Goal: Task Accomplishment & Management: Complete application form

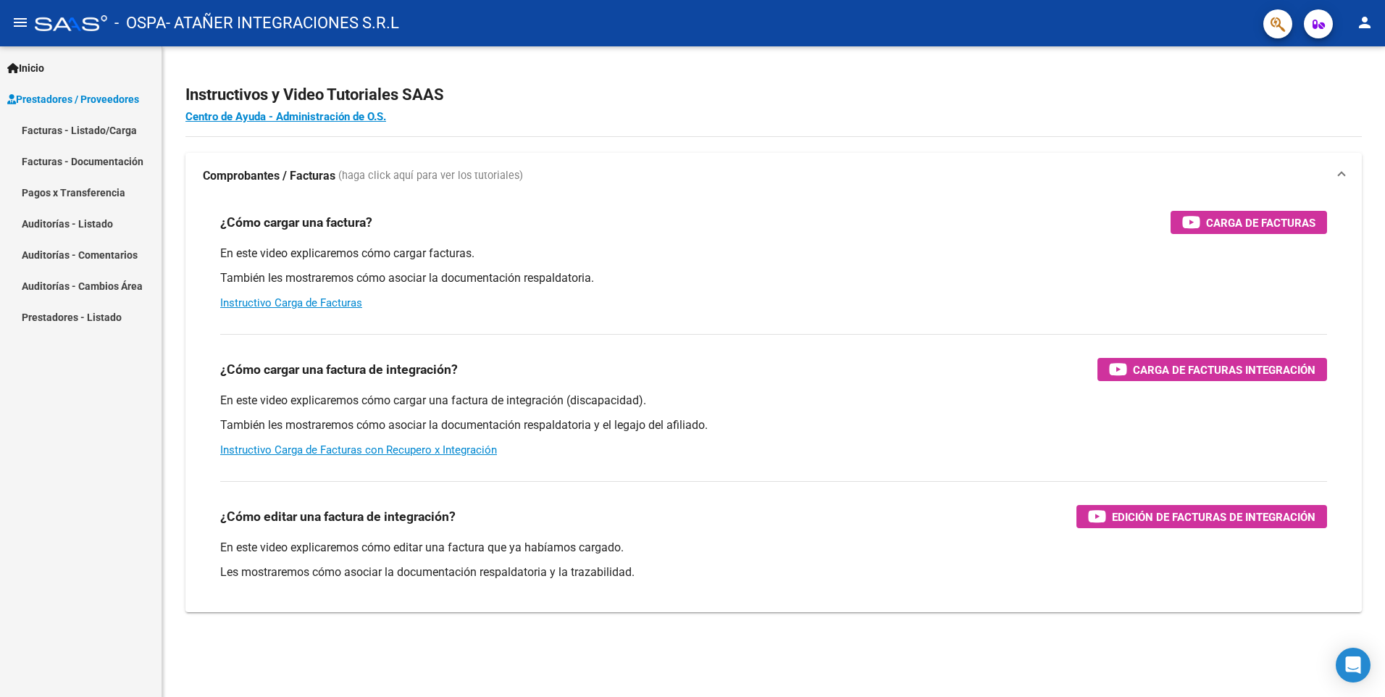
click at [93, 125] on link "Facturas - Listado/Carga" at bounding box center [81, 129] width 162 height 31
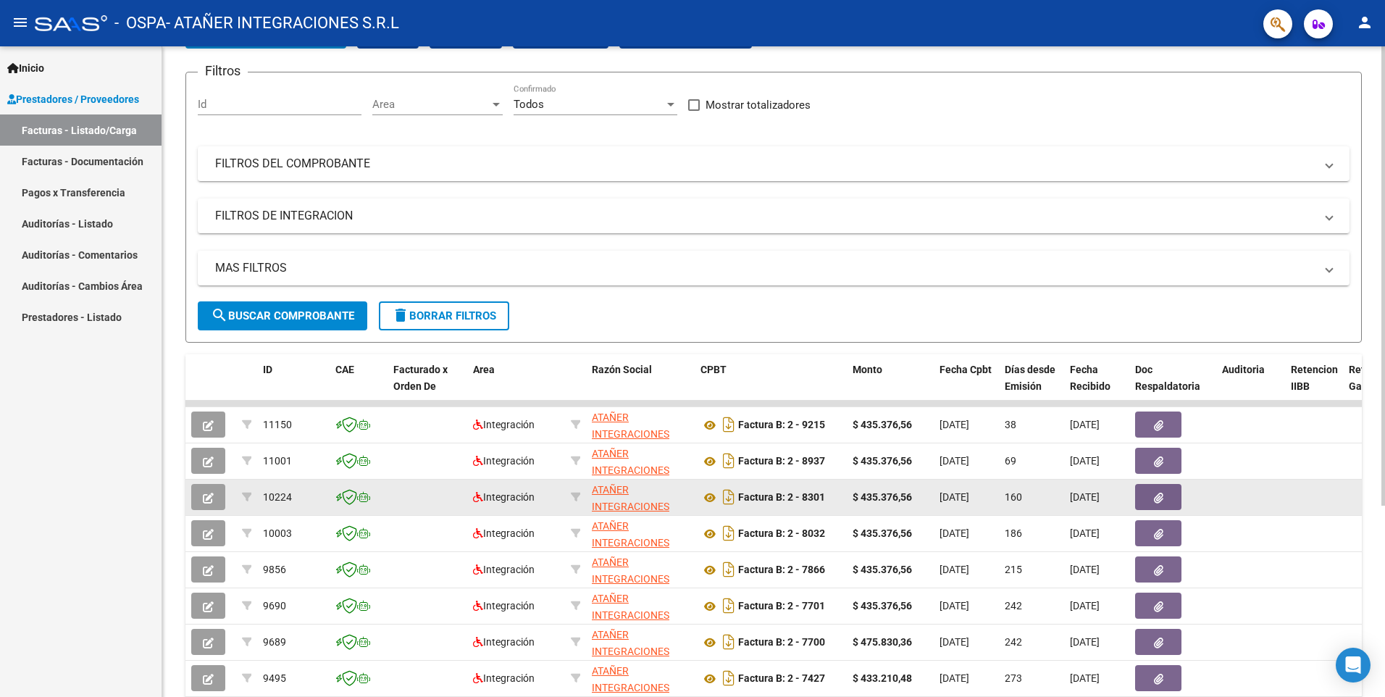
scroll to position [101, 0]
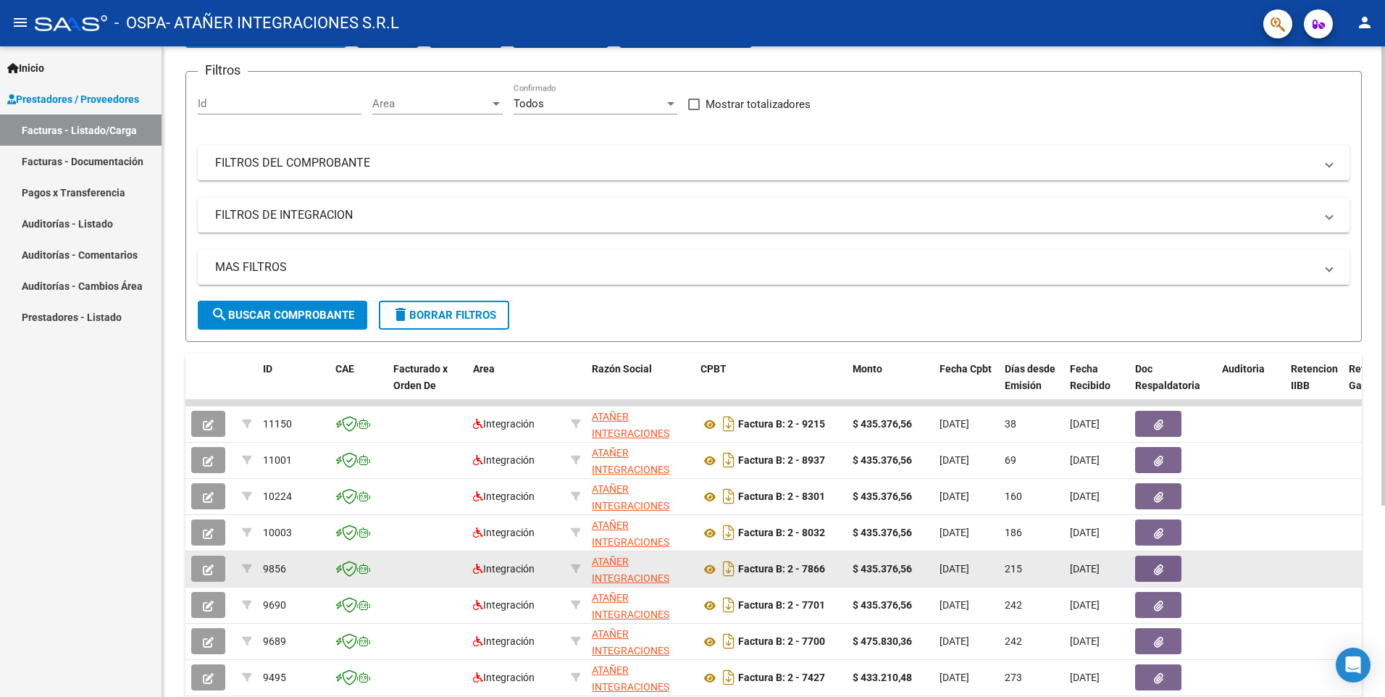
click at [1002, 580] on datatable-body-cell "215" at bounding box center [1031, 568] width 65 height 35
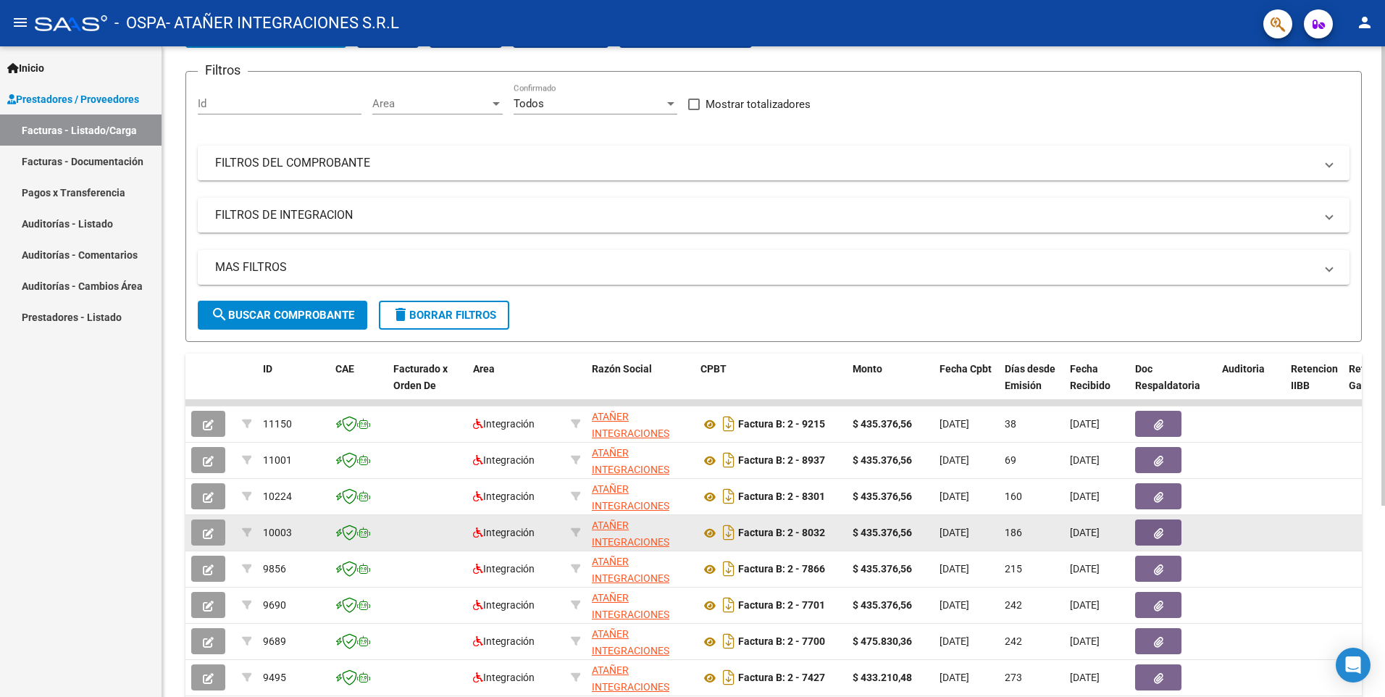
click at [998, 538] on datatable-body-cell "[DATE]" at bounding box center [966, 532] width 65 height 35
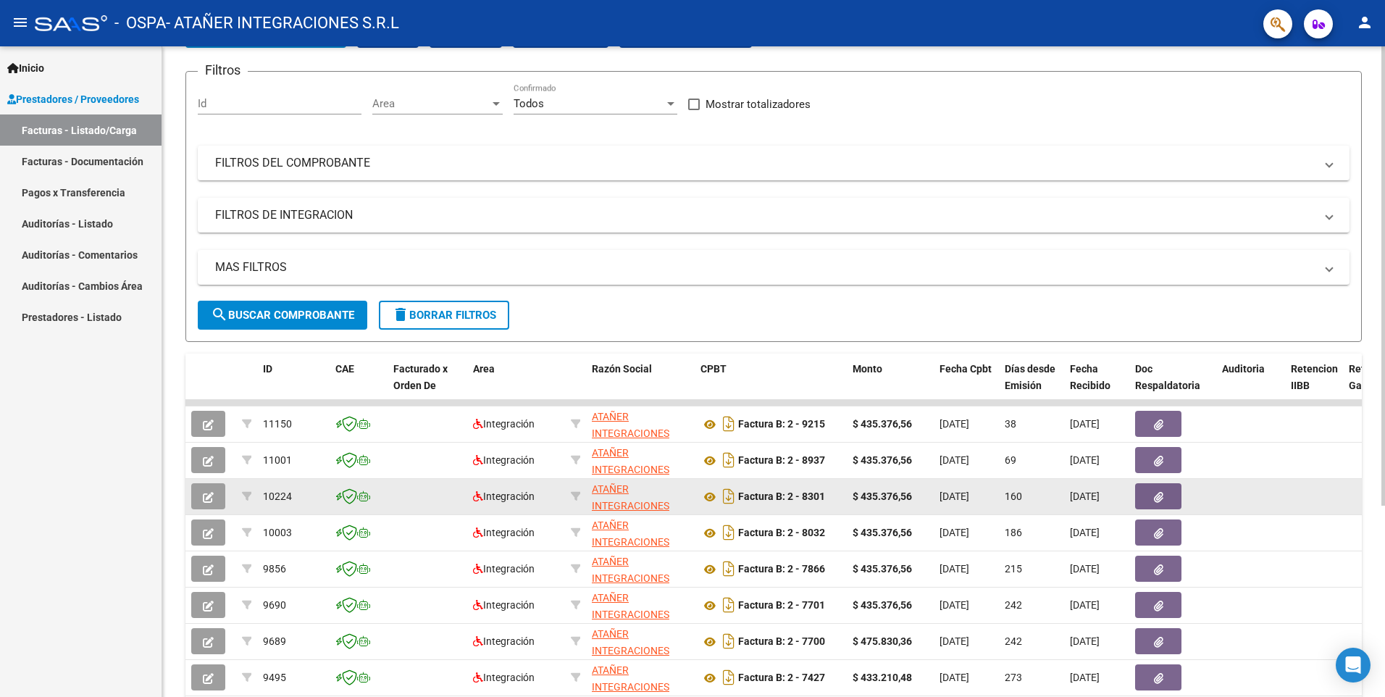
click at [879, 505] on datatable-body-cell "$ 435.376,56" at bounding box center [890, 496] width 87 height 35
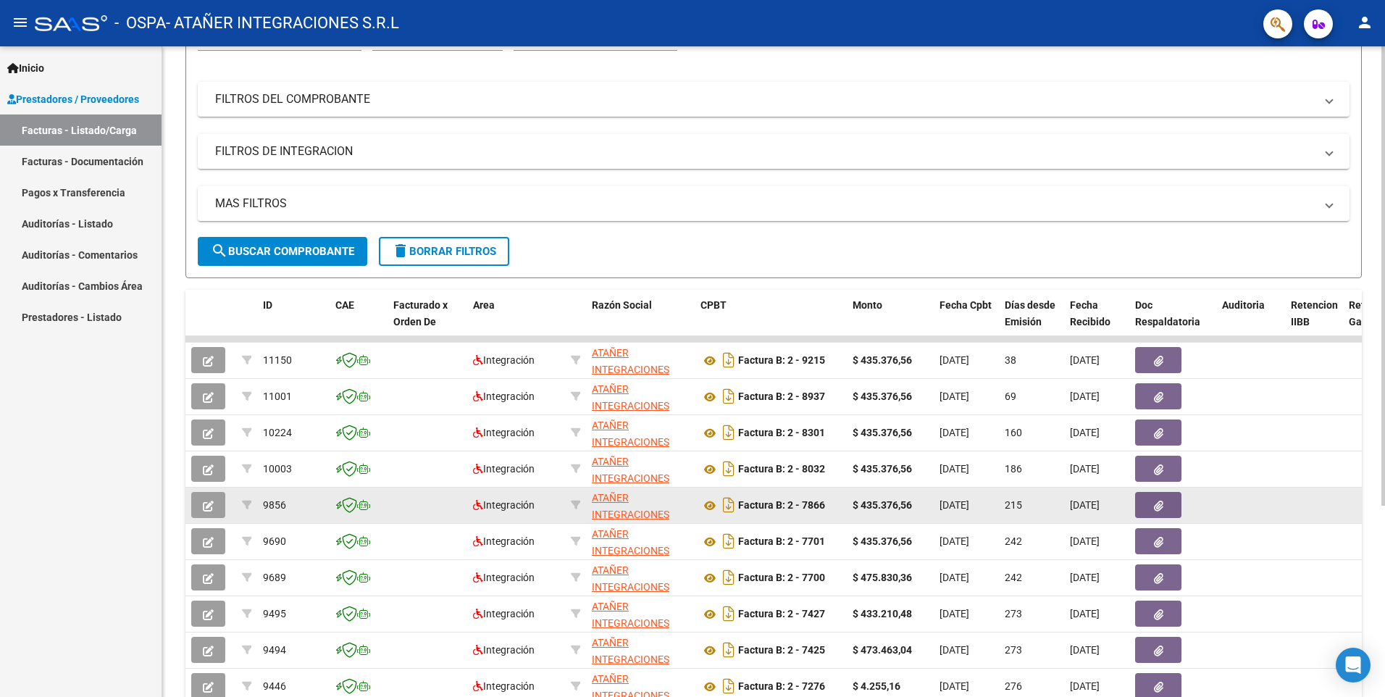
scroll to position [165, 0]
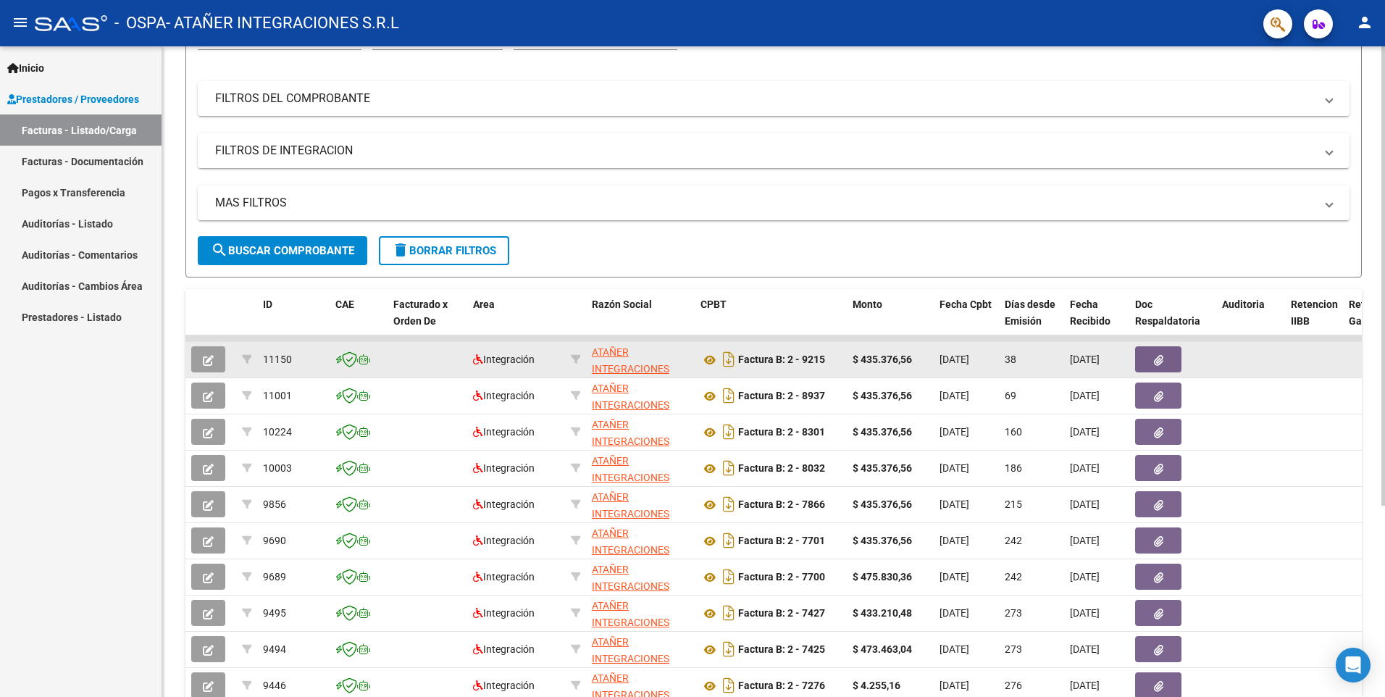
click at [897, 369] on datatable-body-cell "$ 435.376,56" at bounding box center [890, 359] width 87 height 35
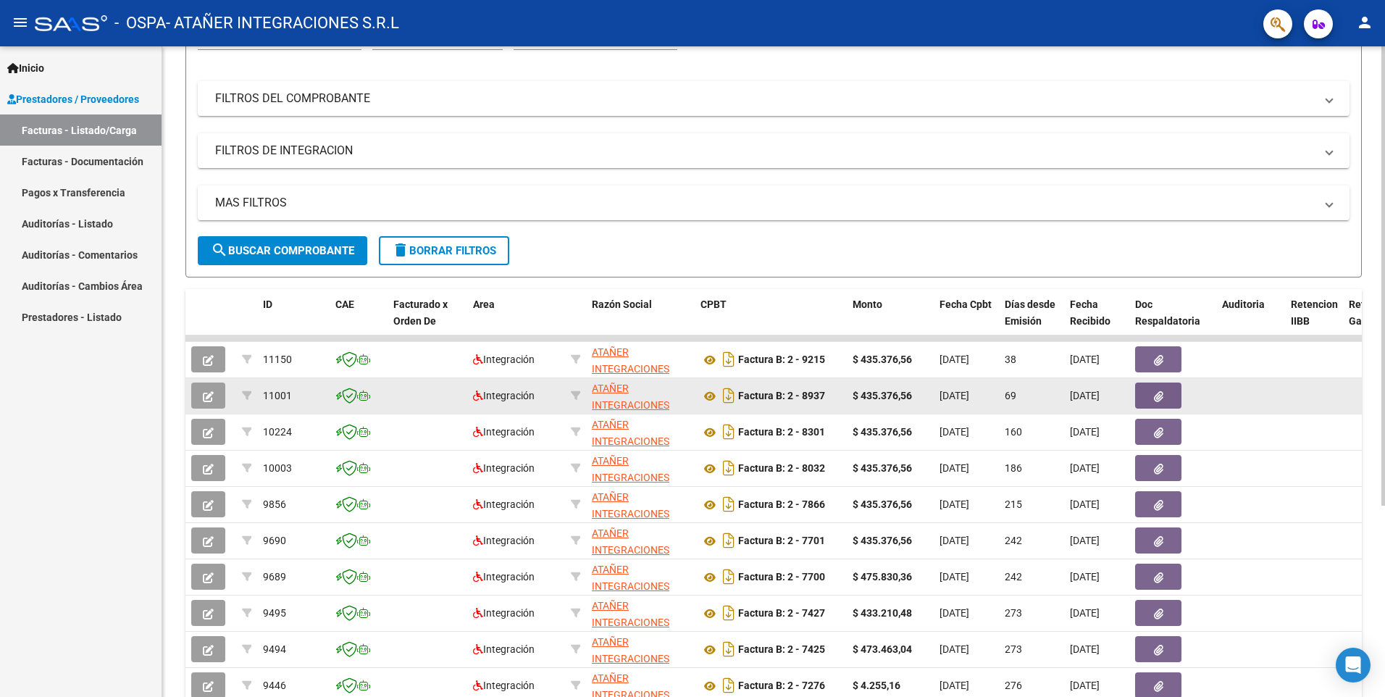
click at [895, 401] on div "$ 435.376,56" at bounding box center [890, 396] width 75 height 17
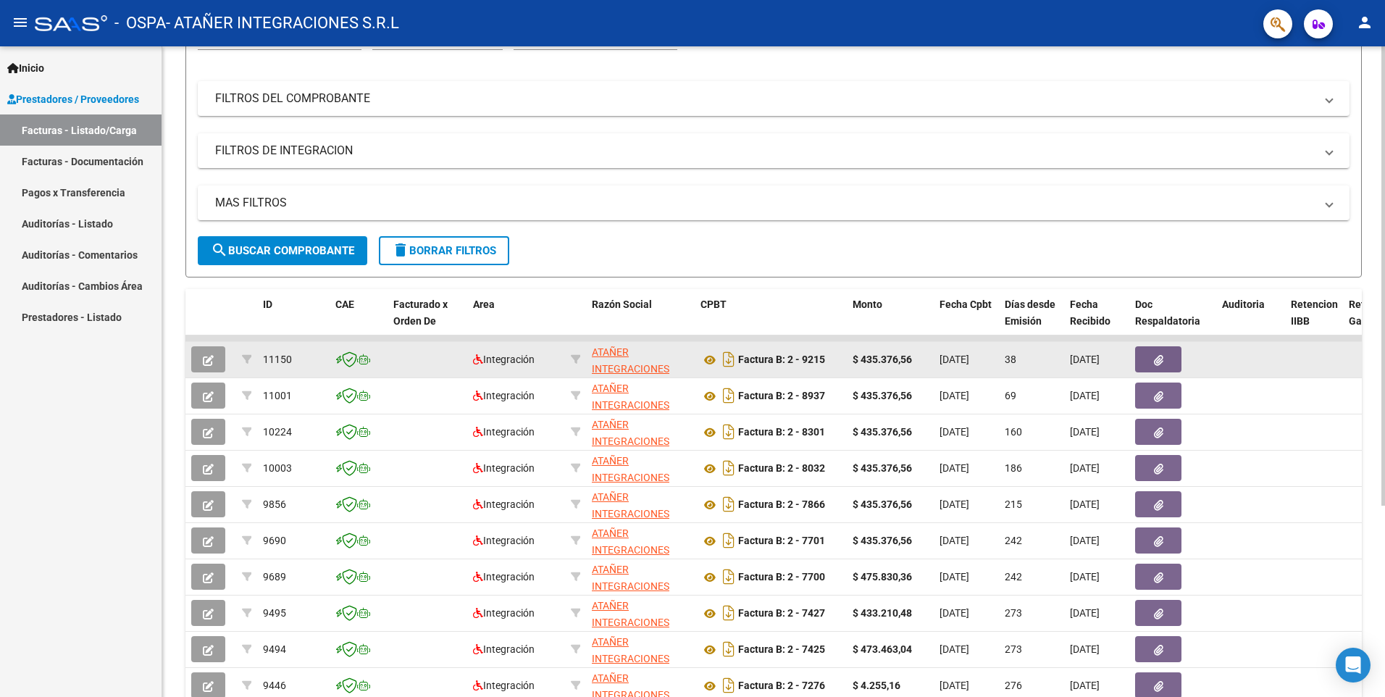
click at [975, 376] on datatable-body-cell "[DATE]" at bounding box center [966, 359] width 65 height 35
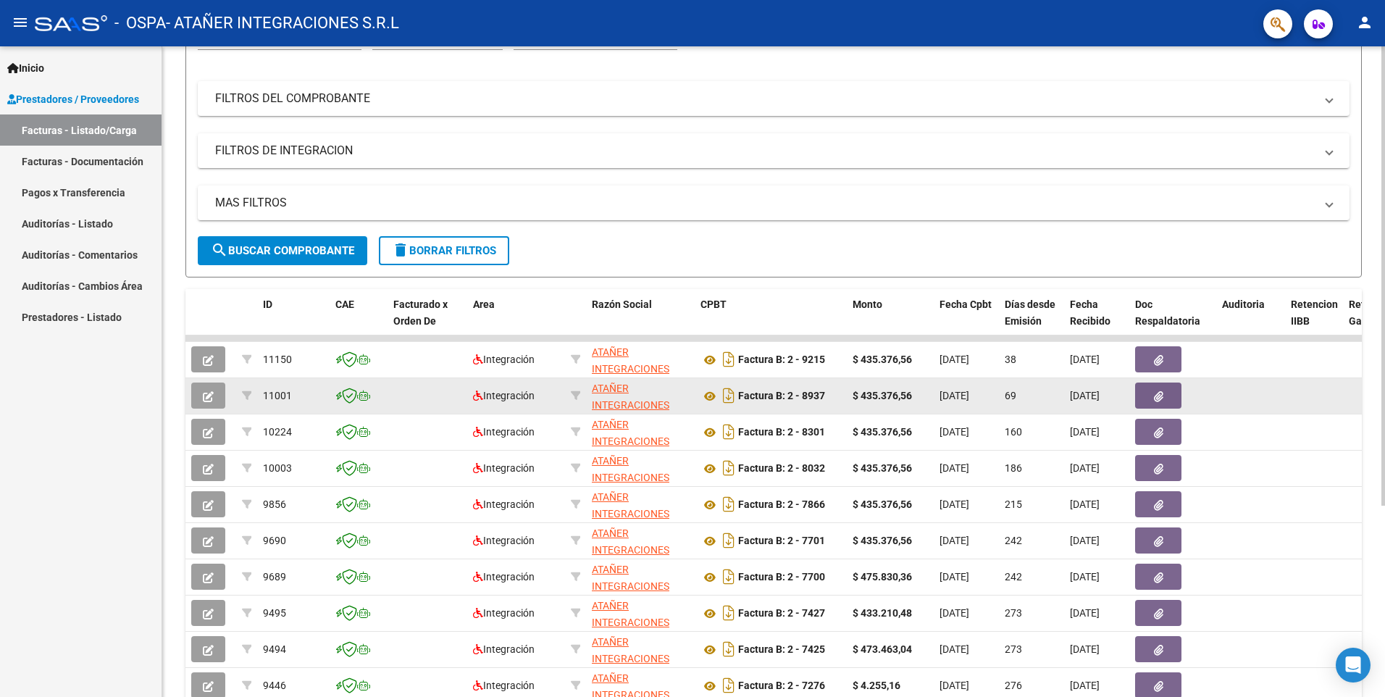
click at [1000, 396] on datatable-body-cell "69" at bounding box center [1031, 395] width 65 height 35
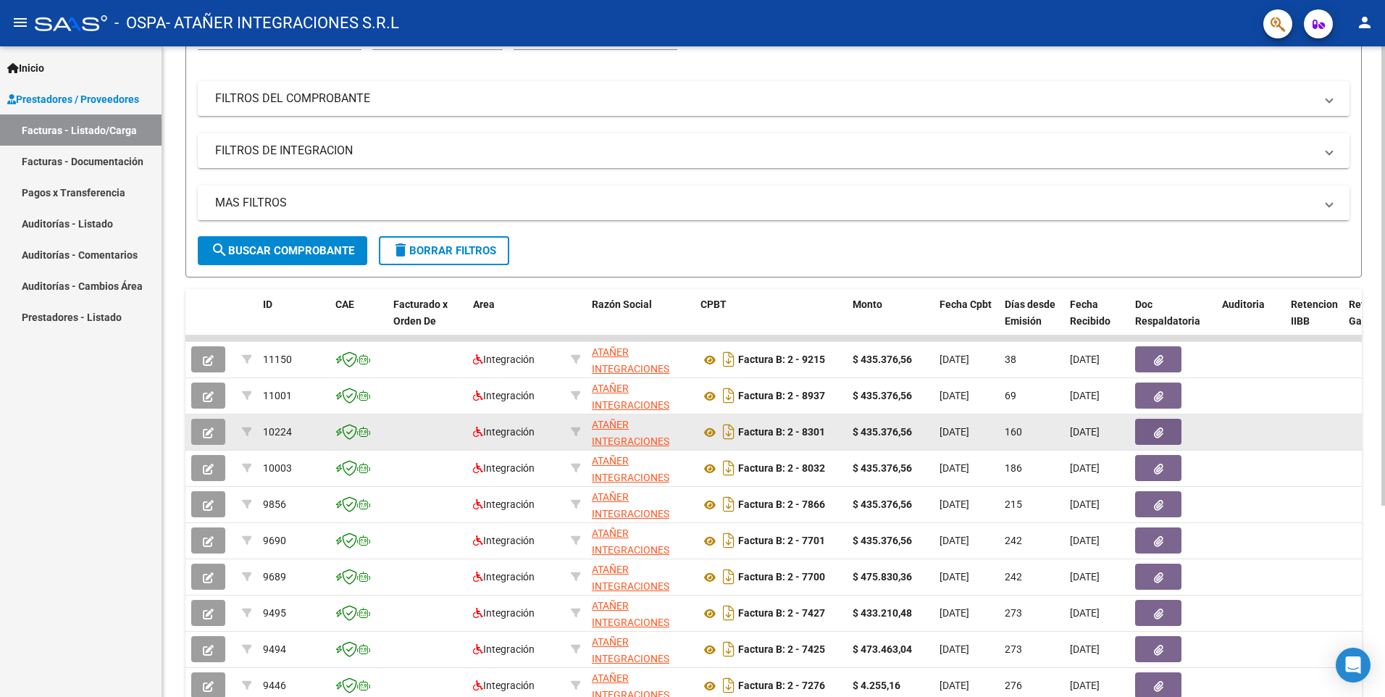
click at [969, 437] on span "[DATE]" at bounding box center [955, 432] width 30 height 12
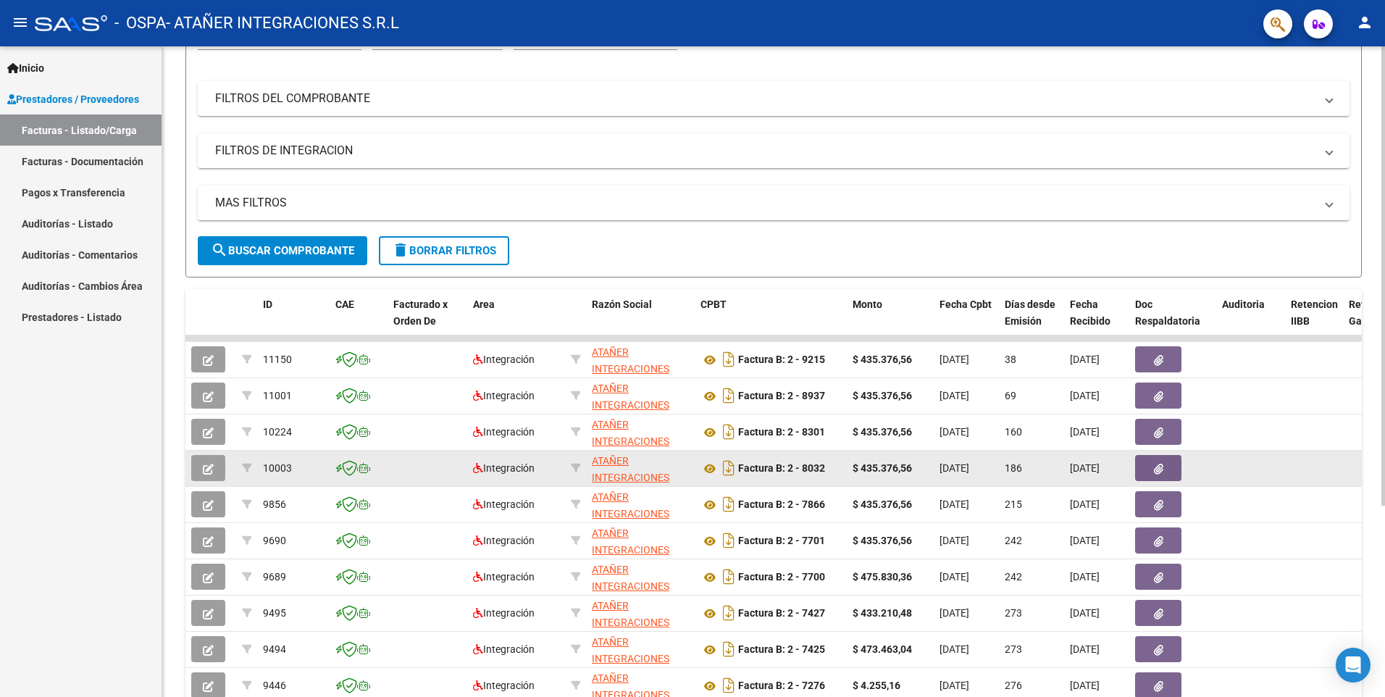
click at [969, 471] on span "[DATE]" at bounding box center [955, 468] width 30 height 12
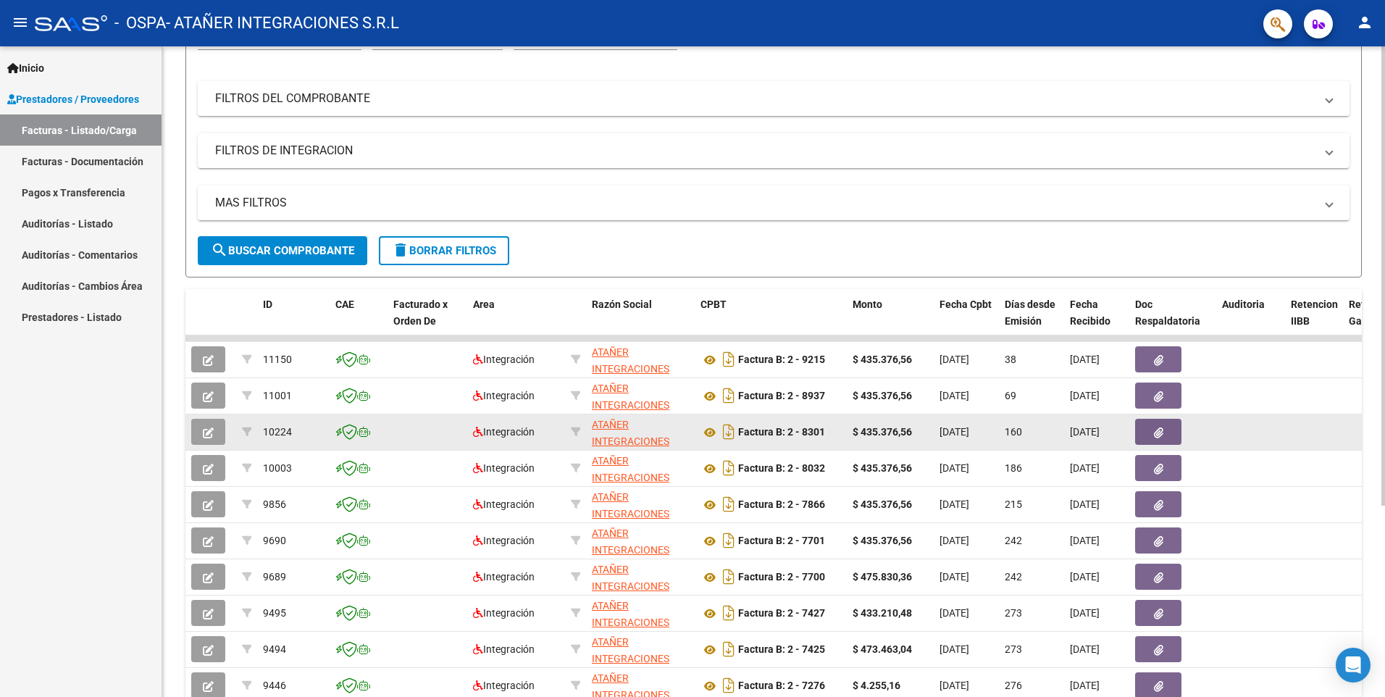
click at [969, 430] on span "[DATE]" at bounding box center [955, 432] width 30 height 12
click at [974, 440] on datatable-body-cell "[DATE]" at bounding box center [966, 431] width 65 height 35
click at [1160, 430] on icon "button" at bounding box center [1158, 432] width 9 height 11
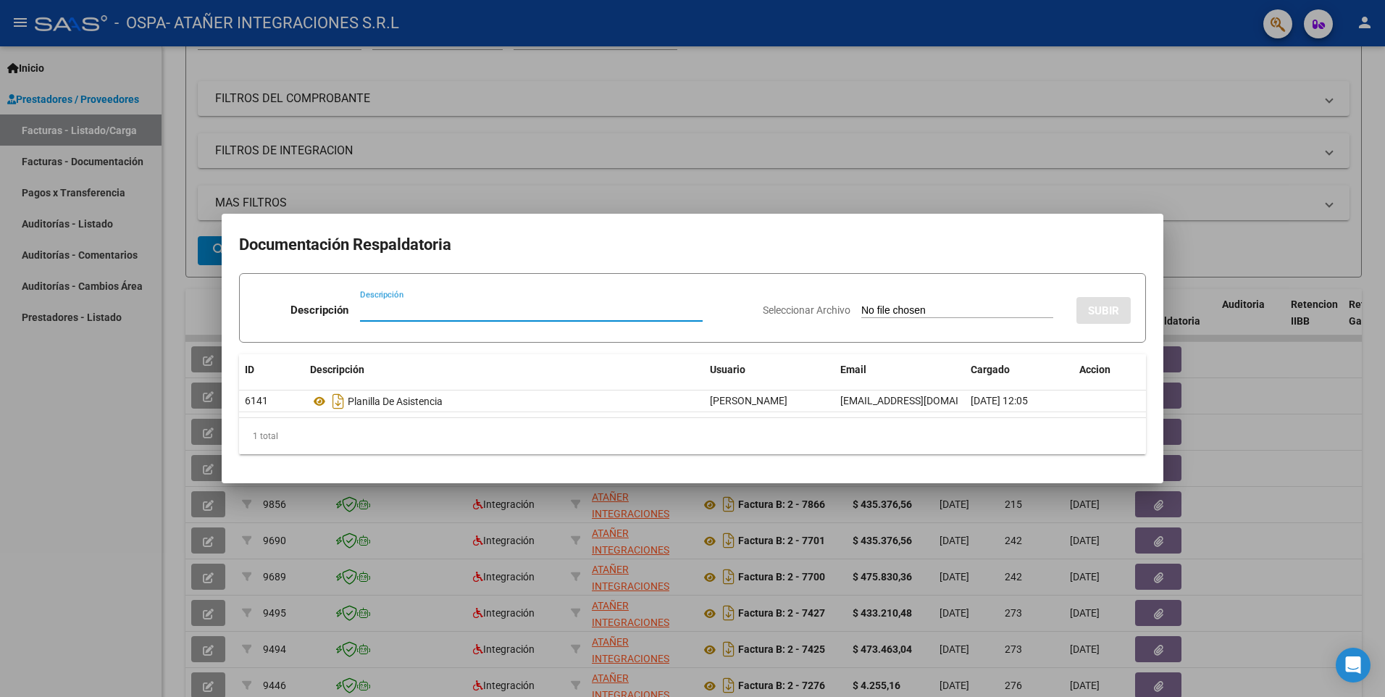
click at [455, 149] on div at bounding box center [692, 348] width 1385 height 697
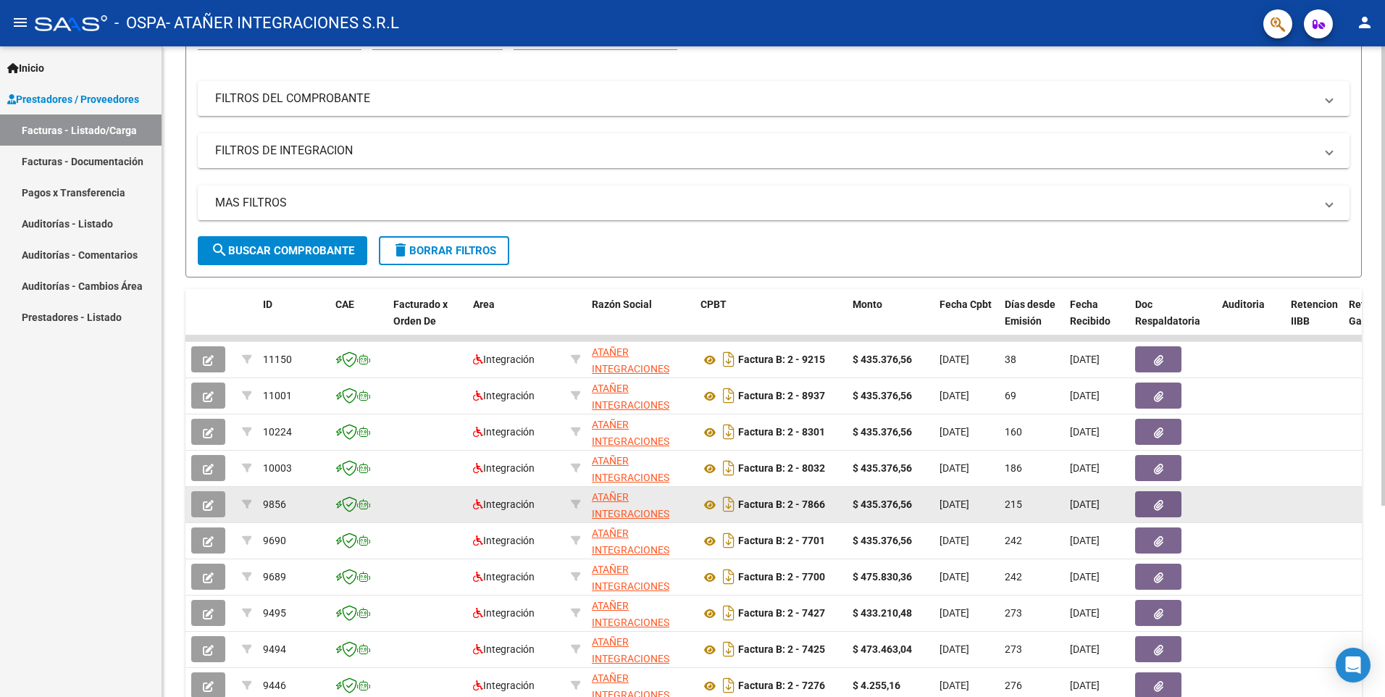
click at [871, 504] on strong "$ 435.376,56" at bounding box center [882, 504] width 59 height 12
click at [821, 508] on strong "Factura B: 2 - 7866" at bounding box center [781, 505] width 87 height 12
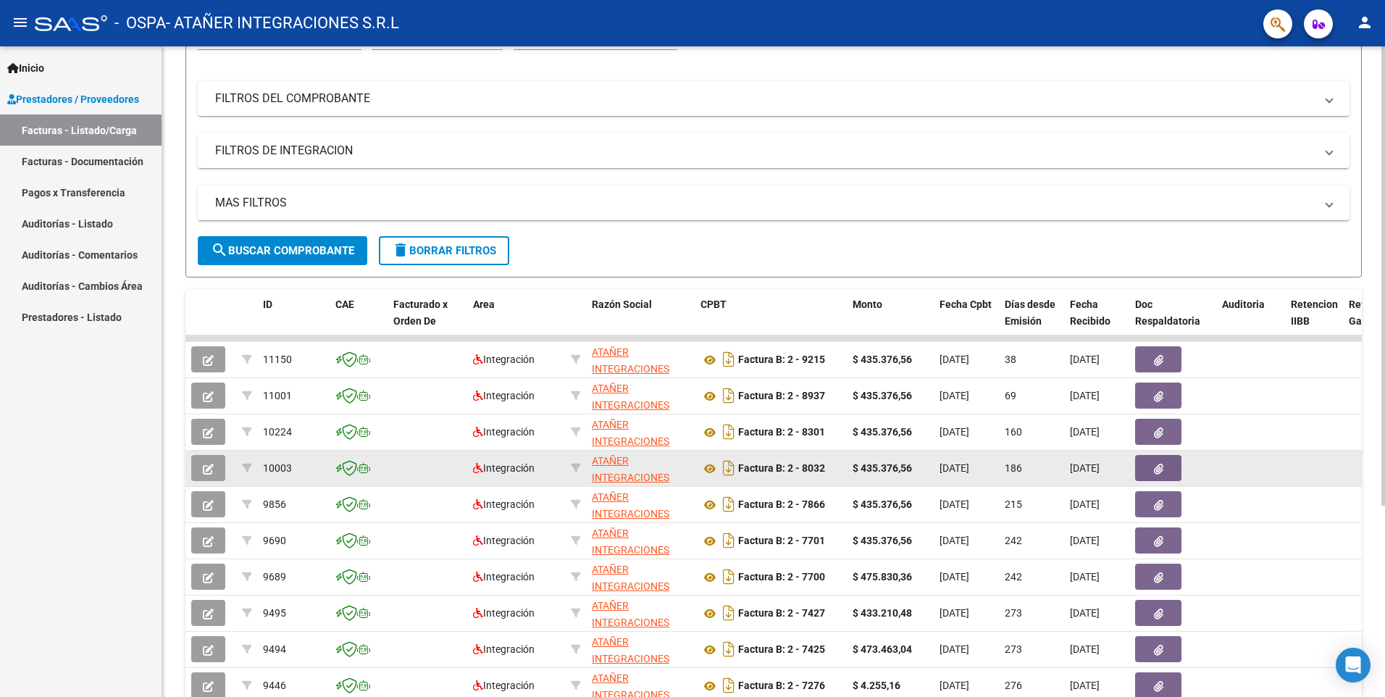
click at [835, 471] on div "Factura B: 2 - 8032" at bounding box center [771, 467] width 141 height 23
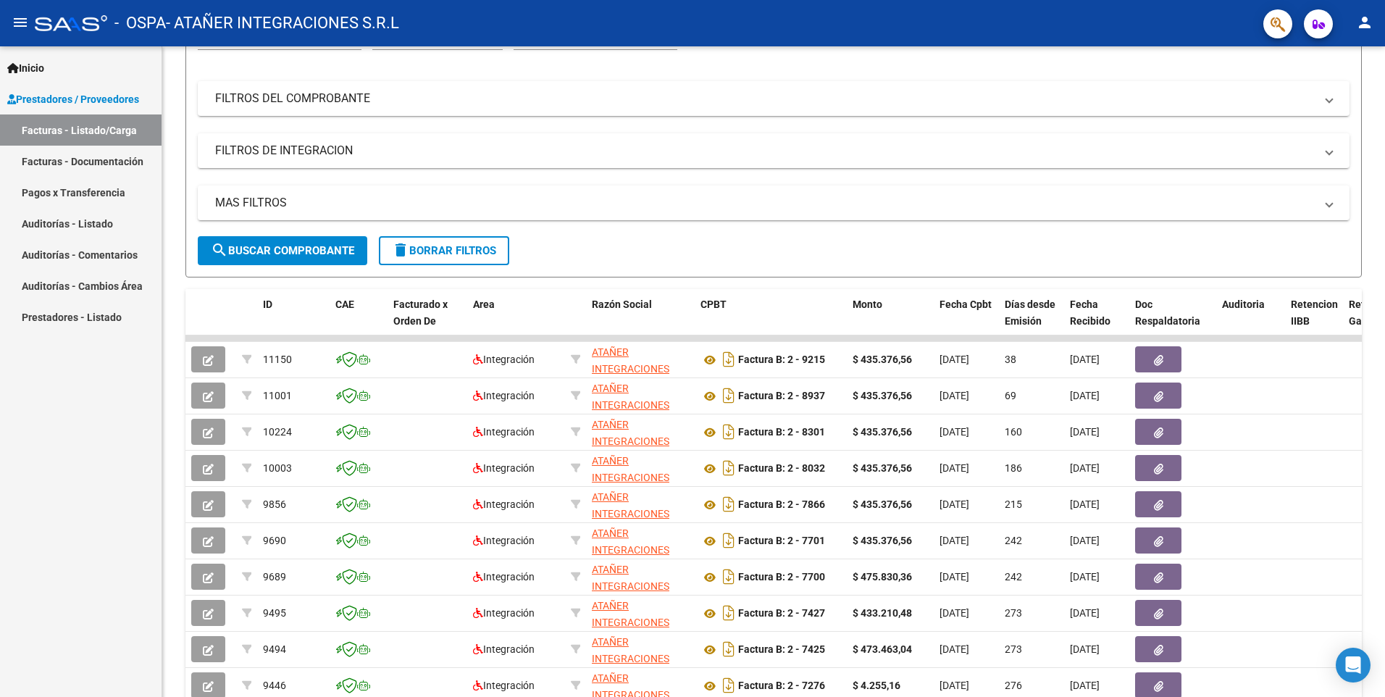
click at [43, 27] on div at bounding box center [71, 23] width 72 height 16
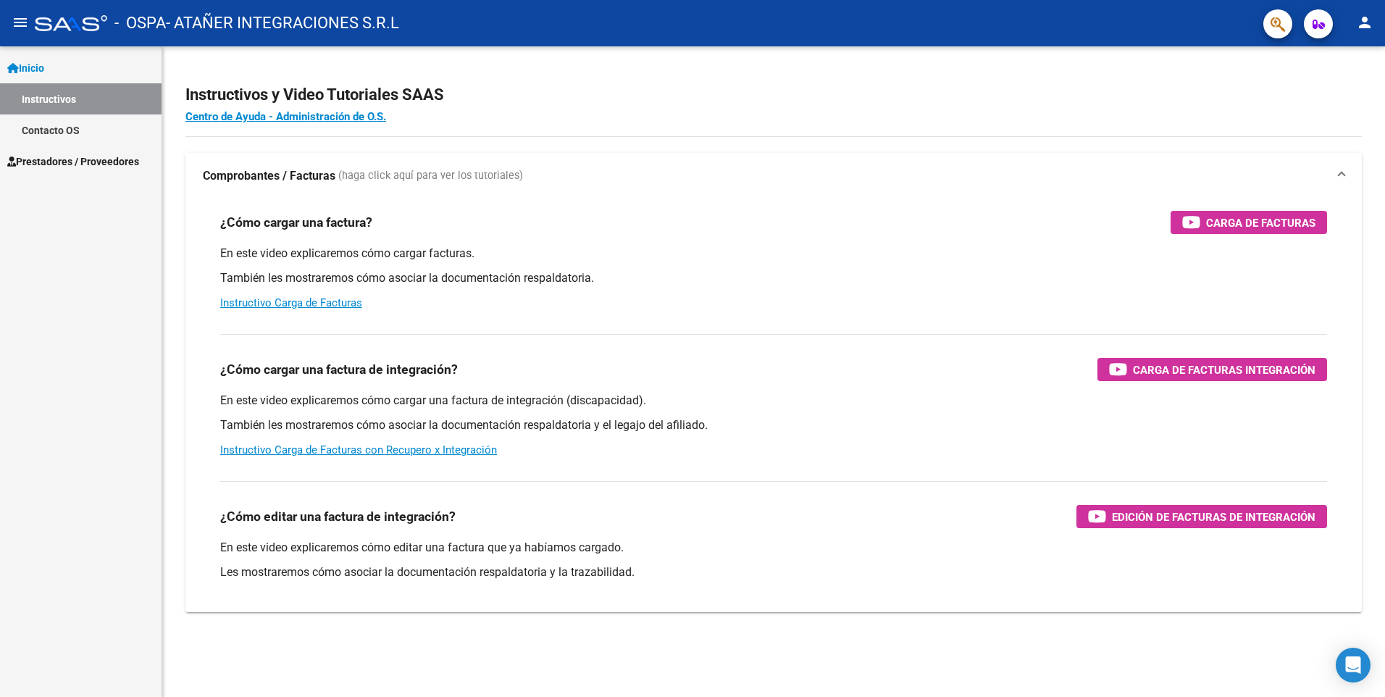
click at [28, 28] on mat-icon "menu" at bounding box center [20, 22] width 17 height 17
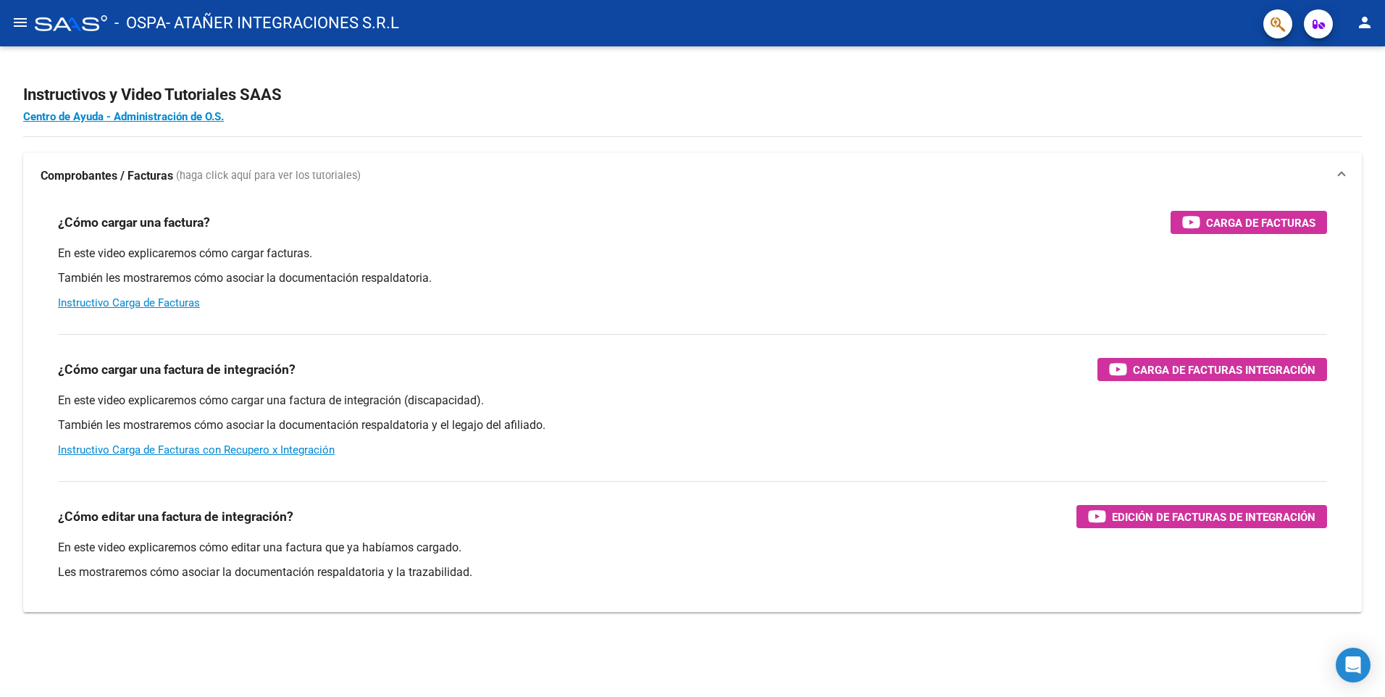
click at [18, 28] on mat-icon "menu" at bounding box center [20, 22] width 17 height 17
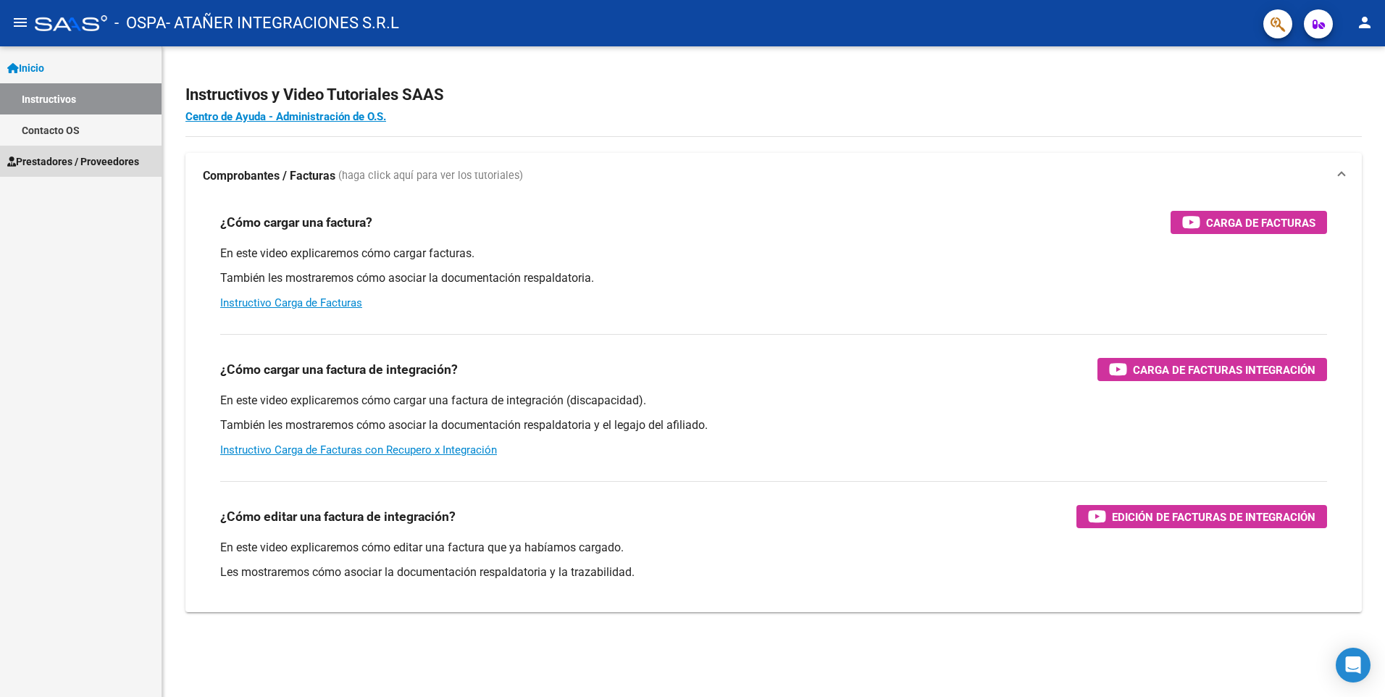
click at [90, 147] on link "Prestadores / Proveedores" at bounding box center [81, 161] width 162 height 31
click at [96, 155] on span "Prestadores / Proveedores" at bounding box center [73, 162] width 132 height 16
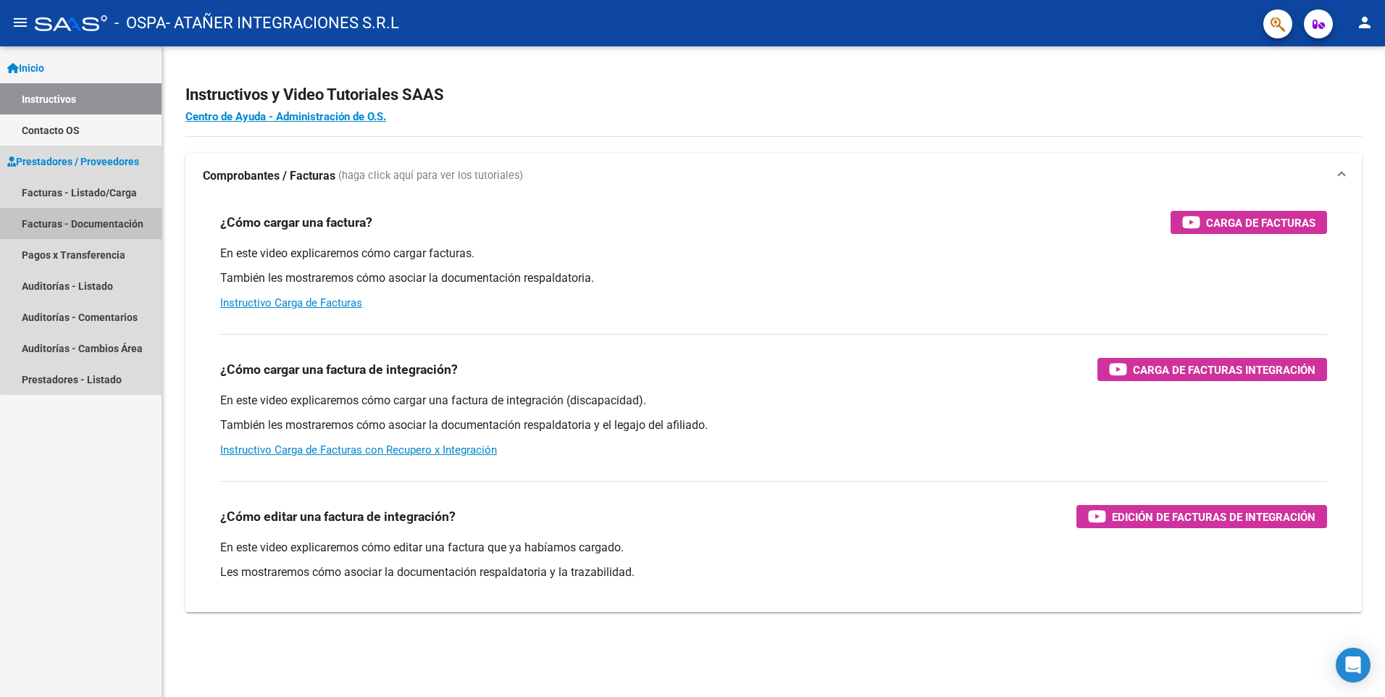
click at [117, 219] on link "Facturas - Documentación" at bounding box center [81, 223] width 162 height 31
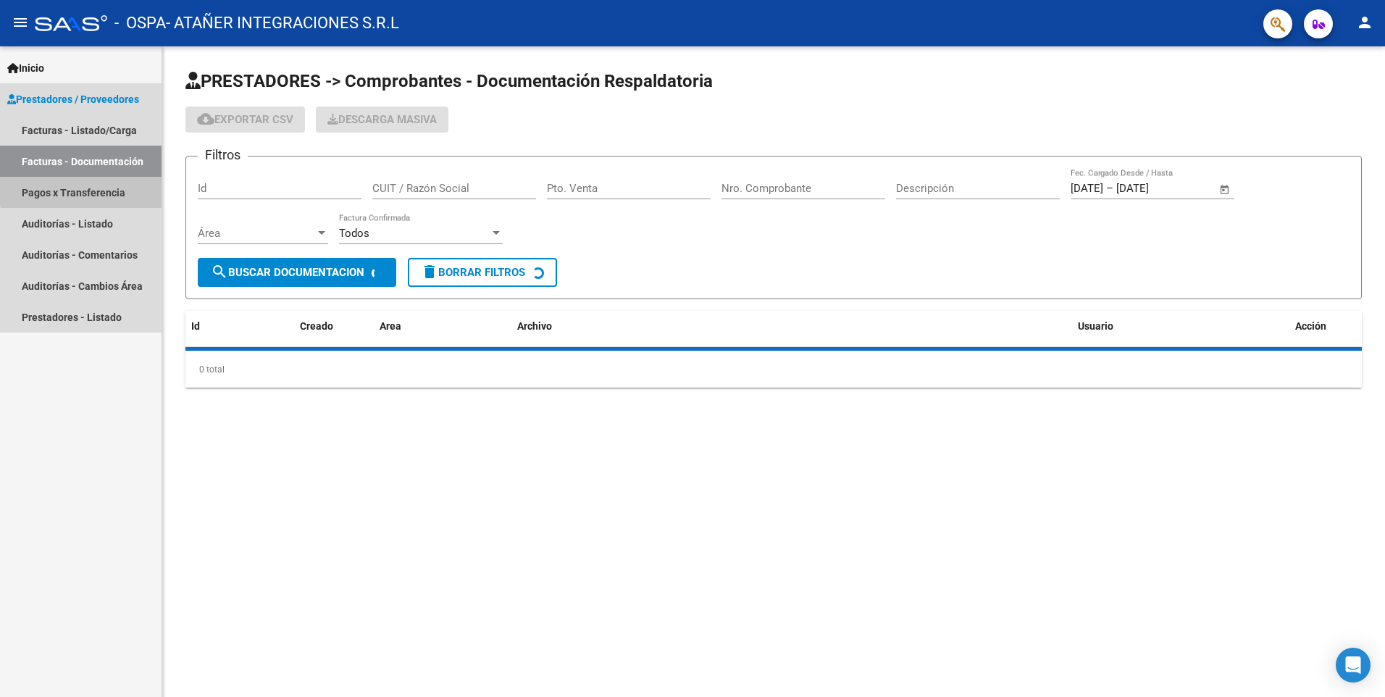
click at [122, 187] on link "Pagos x Transferencia" at bounding box center [81, 192] width 162 height 31
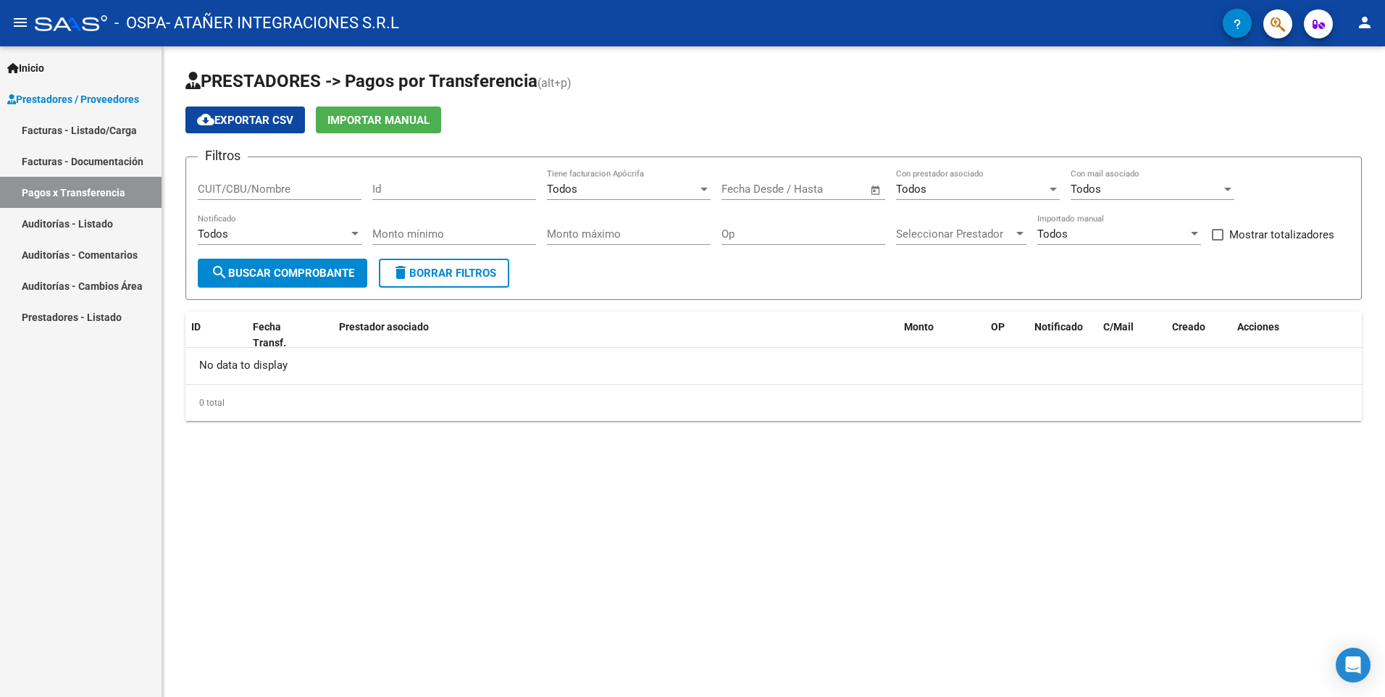
click at [130, 138] on link "Facturas - Listado/Carga" at bounding box center [81, 129] width 162 height 31
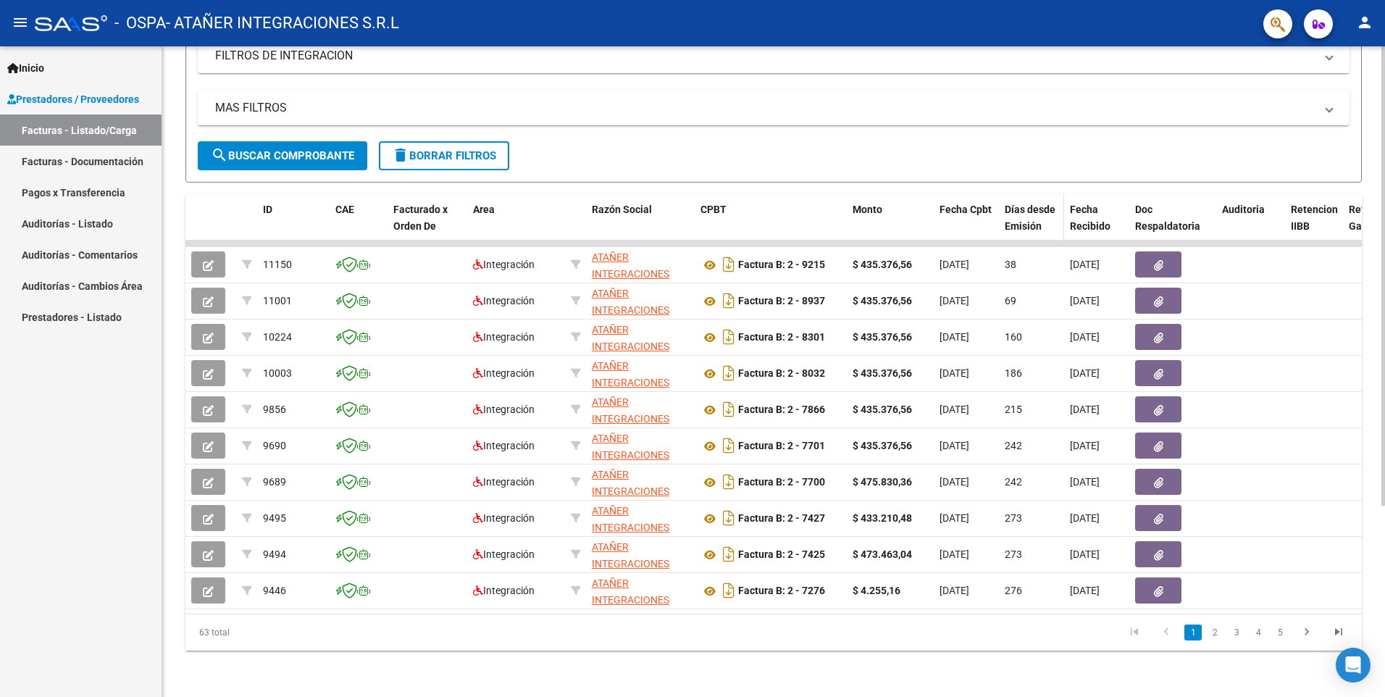
scroll to position [271, 0]
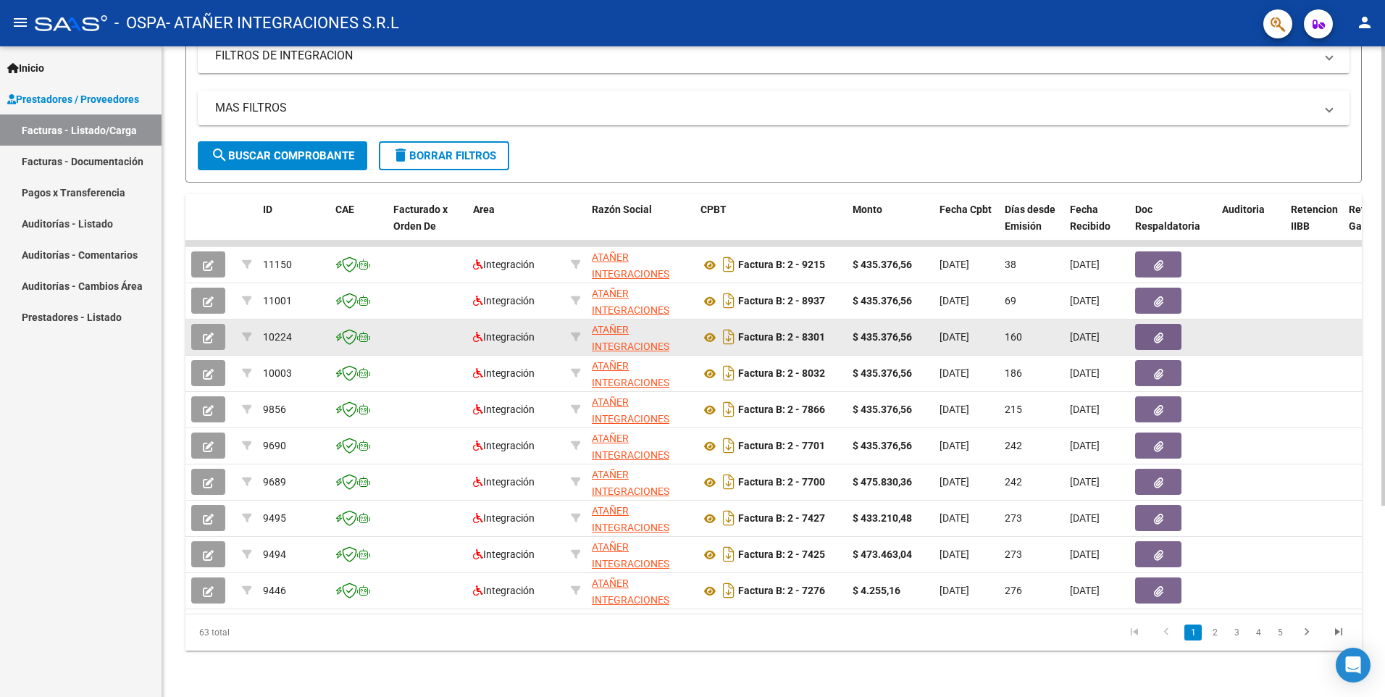
click at [887, 331] on strong "$ 435.376,56" at bounding box center [882, 337] width 59 height 12
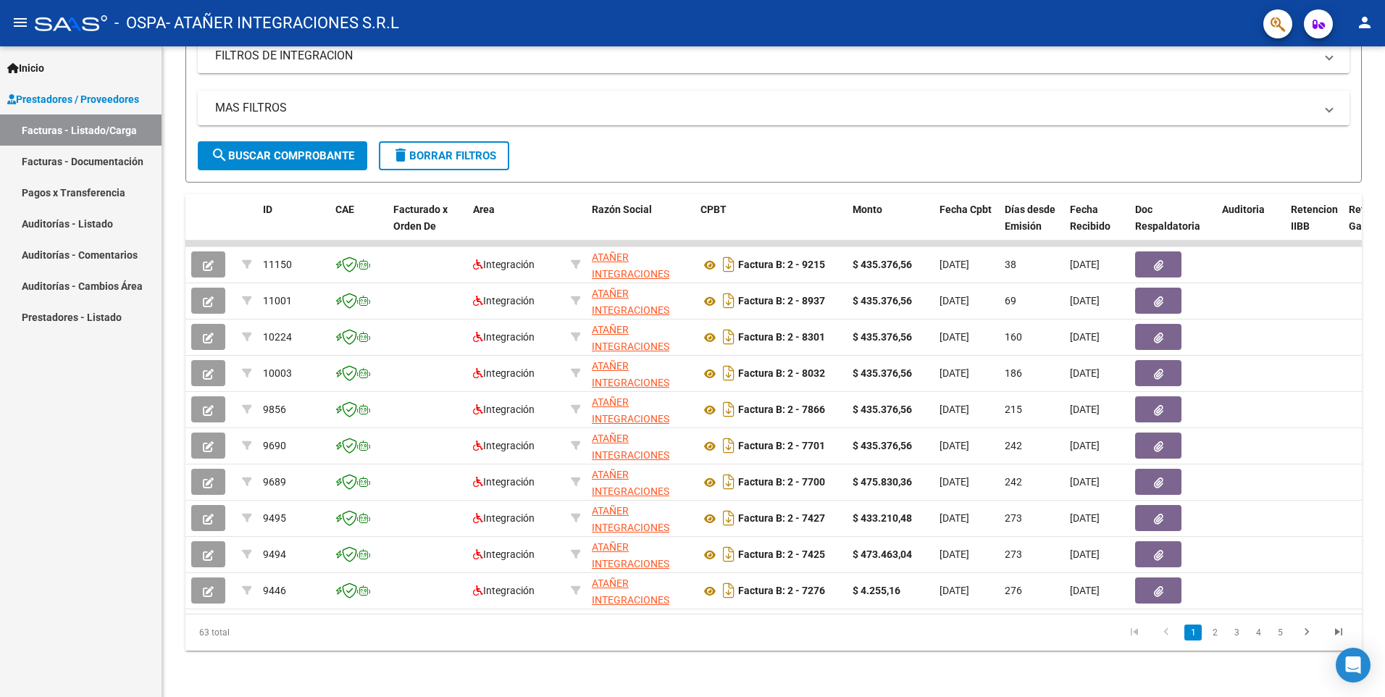
click at [1359, 20] on mat-icon "person" at bounding box center [1364, 22] width 17 height 17
click at [1359, 20] on div at bounding box center [692, 348] width 1385 height 697
click at [5, 30] on mat-toolbar "menu - OSPA - ATAÑER INTEGRACIONES S.R.L person" at bounding box center [692, 23] width 1385 height 46
click at [10, 22] on button "menu" at bounding box center [20, 23] width 29 height 29
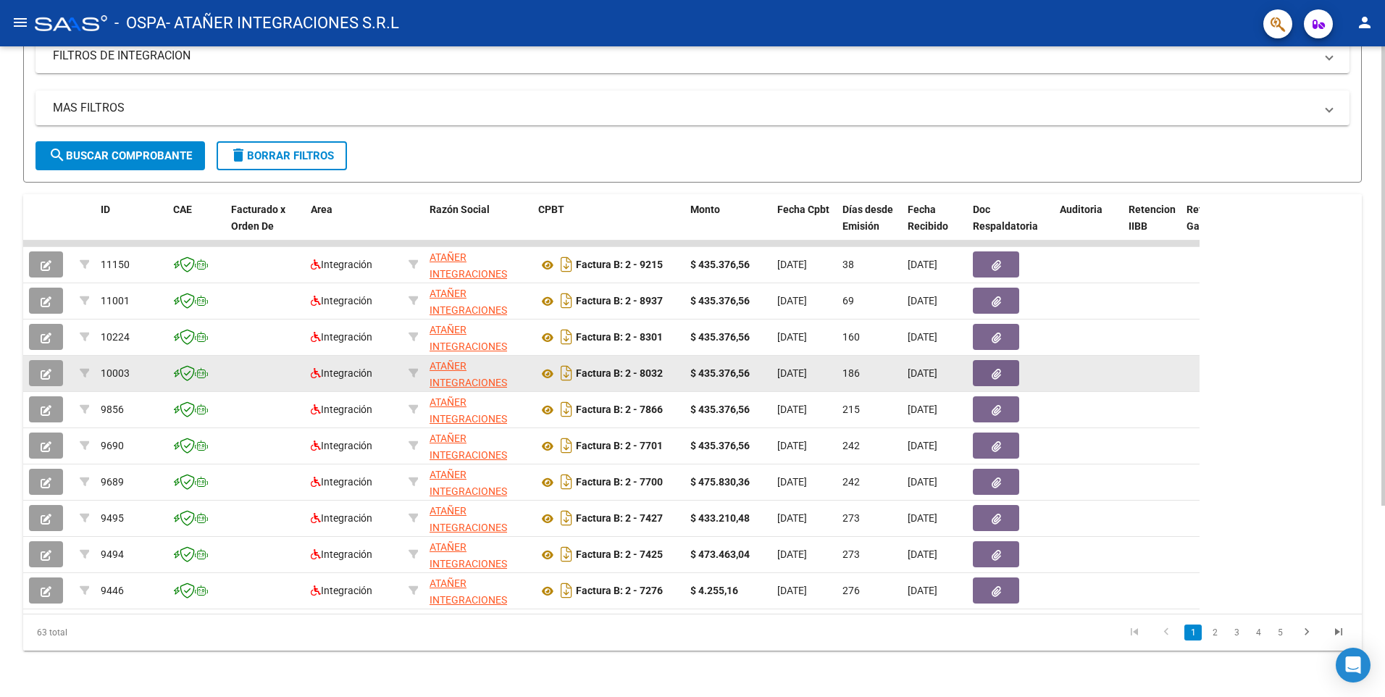
click at [651, 356] on datatable-body-cell "Factura B: 2 - 8032" at bounding box center [608, 373] width 152 height 35
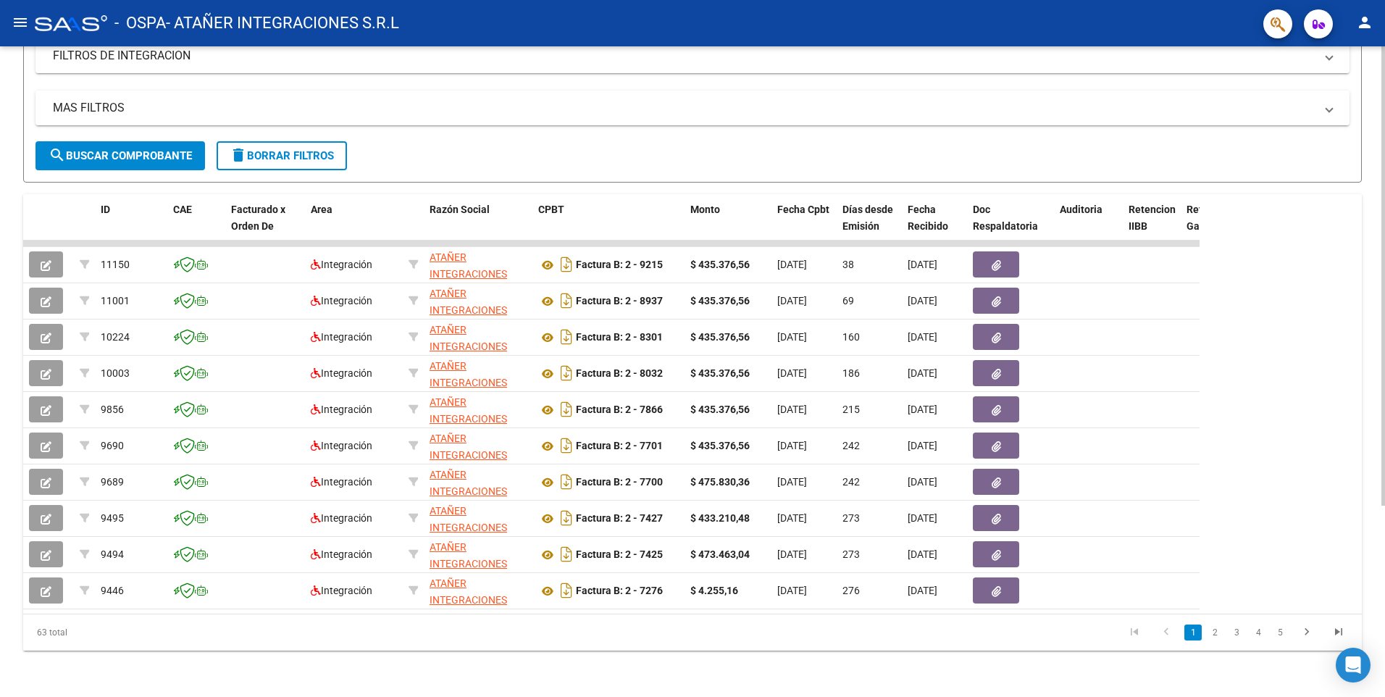
drag, startPoint x: 474, startPoint y: 614, endPoint x: 509, endPoint y: 607, distance: 35.4
click at [509, 607] on div "ID CAE Facturado x Orden De Area Razón Social CPBT Monto Fecha Cpbt Días desde …" at bounding box center [692, 422] width 1339 height 456
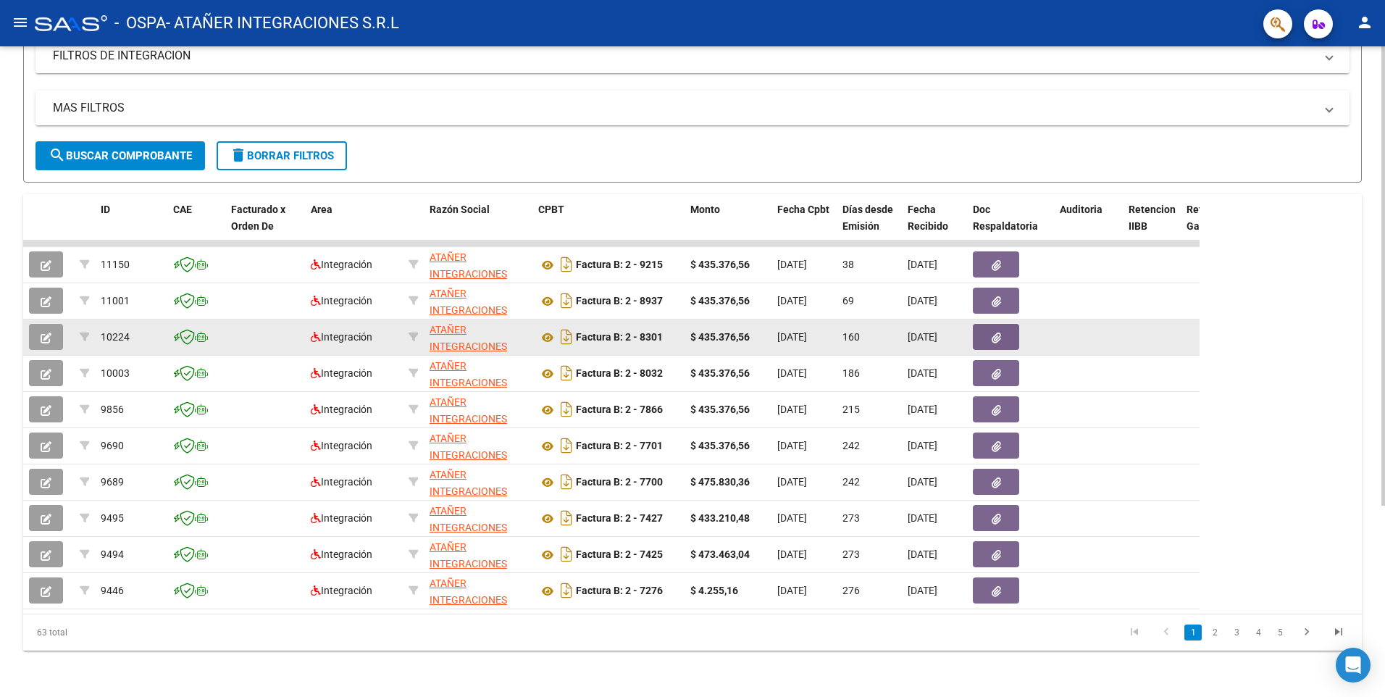
click at [838, 332] on datatable-body-cell "160" at bounding box center [869, 336] width 65 height 35
click at [775, 338] on datatable-body-cell "[DATE]" at bounding box center [804, 336] width 65 height 35
click at [772, 338] on datatable-body-cell "[DATE]" at bounding box center [804, 336] width 65 height 35
click at [753, 335] on datatable-body-cell "$ 435.376,56" at bounding box center [728, 336] width 87 height 35
click at [806, 331] on span "[DATE]" at bounding box center [792, 337] width 30 height 12
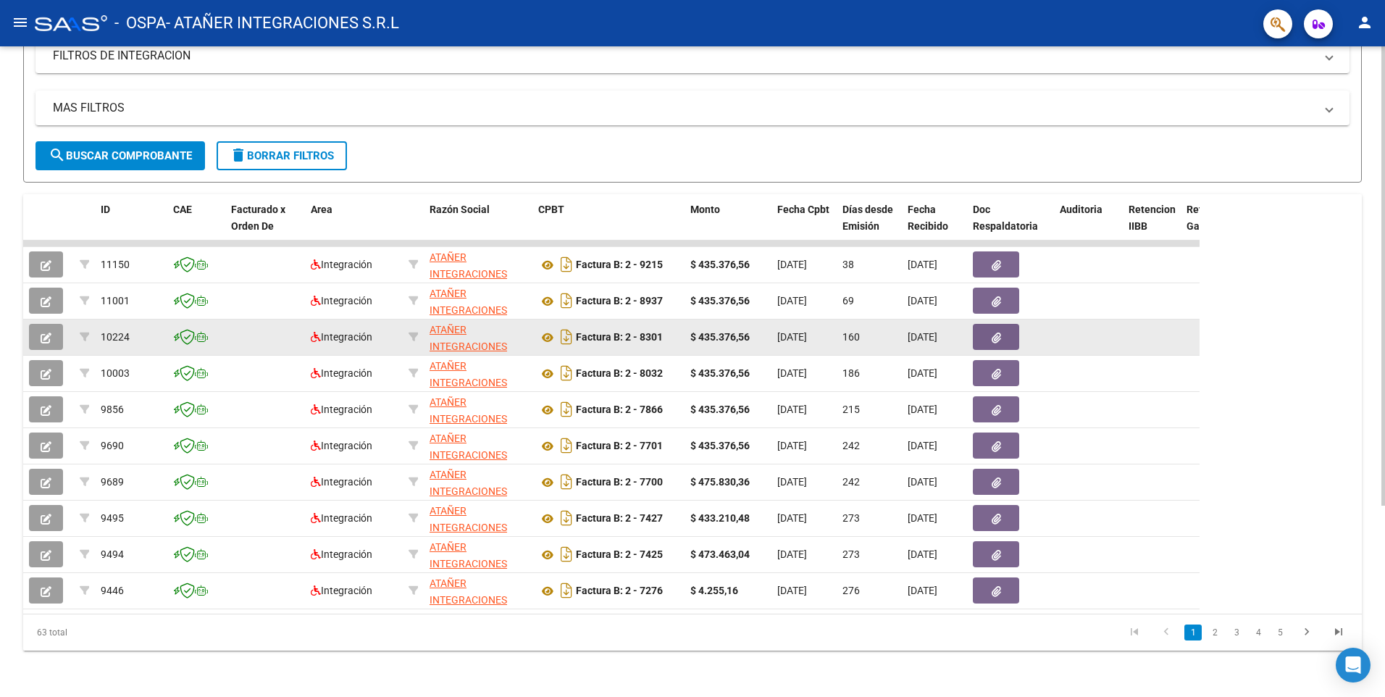
click at [806, 331] on span "[DATE]" at bounding box center [792, 337] width 30 height 12
click at [872, 329] on div "160" at bounding box center [869, 337] width 54 height 17
click at [821, 333] on div "[DATE]" at bounding box center [804, 337] width 54 height 17
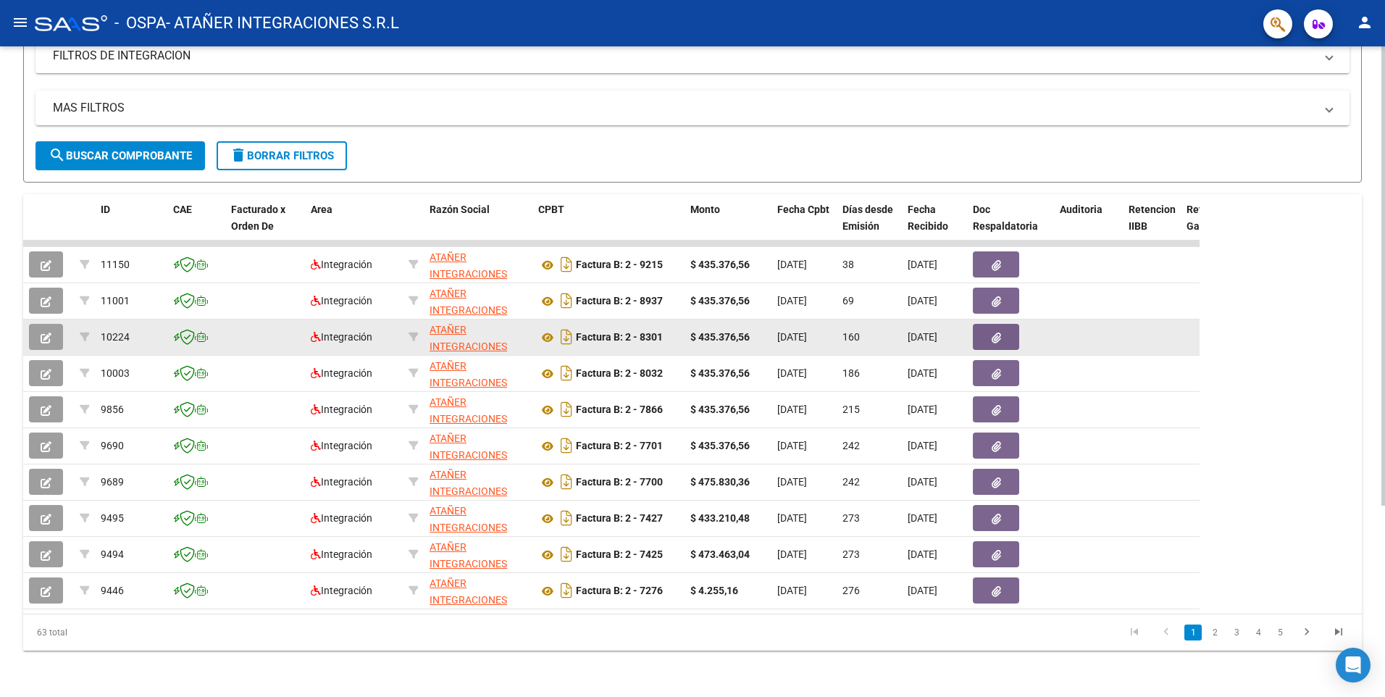
click at [821, 333] on div "[DATE]" at bounding box center [804, 337] width 54 height 17
click at [804, 331] on span "[DATE]" at bounding box center [792, 337] width 30 height 12
click at [731, 319] on datatable-body-cell "$ 435.376,56" at bounding box center [728, 336] width 87 height 35
click at [680, 325] on datatable-body-cell "Factura B: 2 - 8301" at bounding box center [608, 336] width 152 height 35
click at [856, 339] on datatable-body-cell "160" at bounding box center [869, 336] width 65 height 35
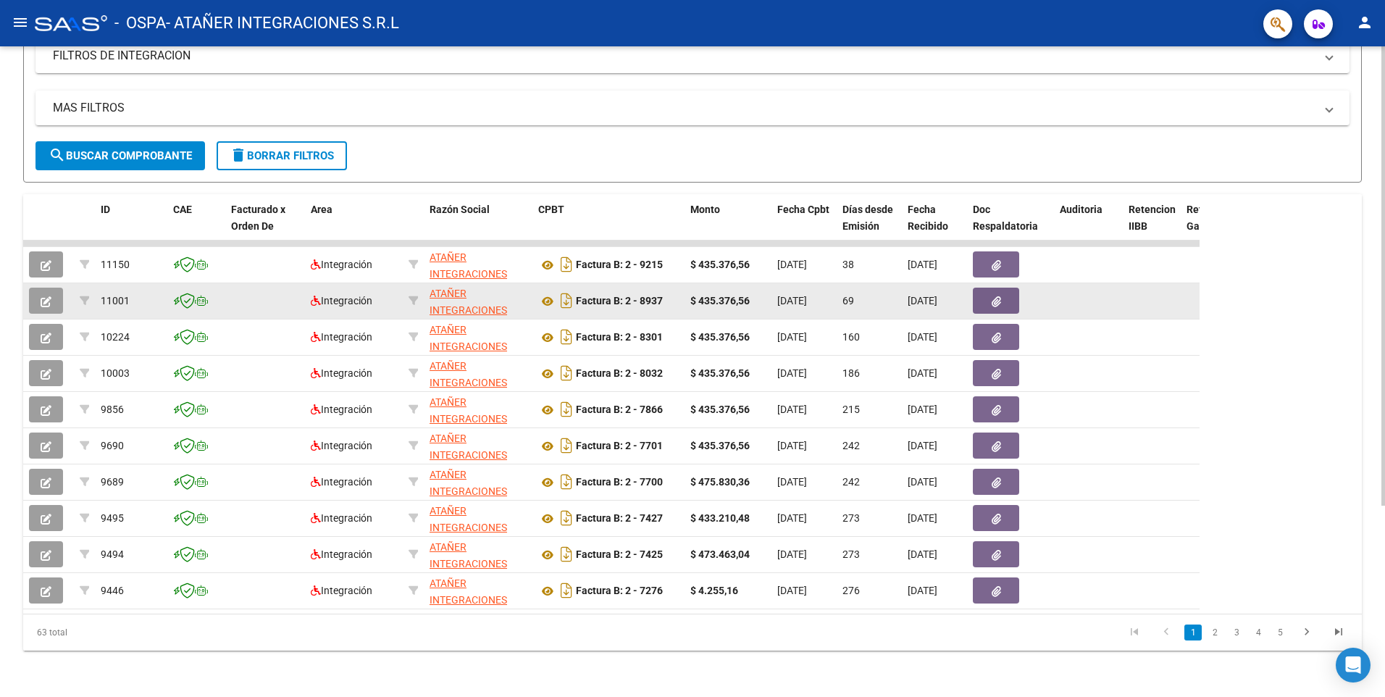
click at [845, 283] on datatable-body-cell "69" at bounding box center [869, 300] width 65 height 35
click at [1076, 290] on datatable-body-cell at bounding box center [1088, 300] width 69 height 35
click at [814, 283] on datatable-body-cell "[DATE]" at bounding box center [804, 300] width 65 height 35
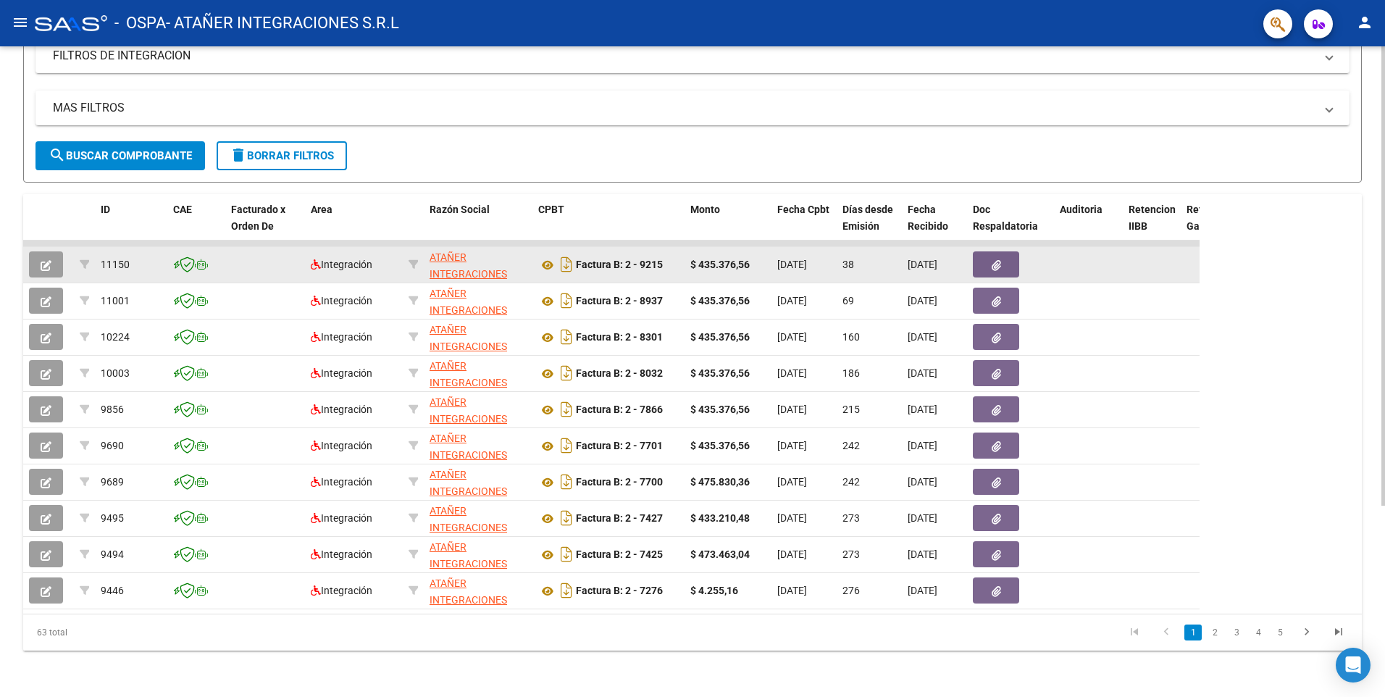
click at [807, 259] on span "[DATE]" at bounding box center [792, 265] width 30 height 12
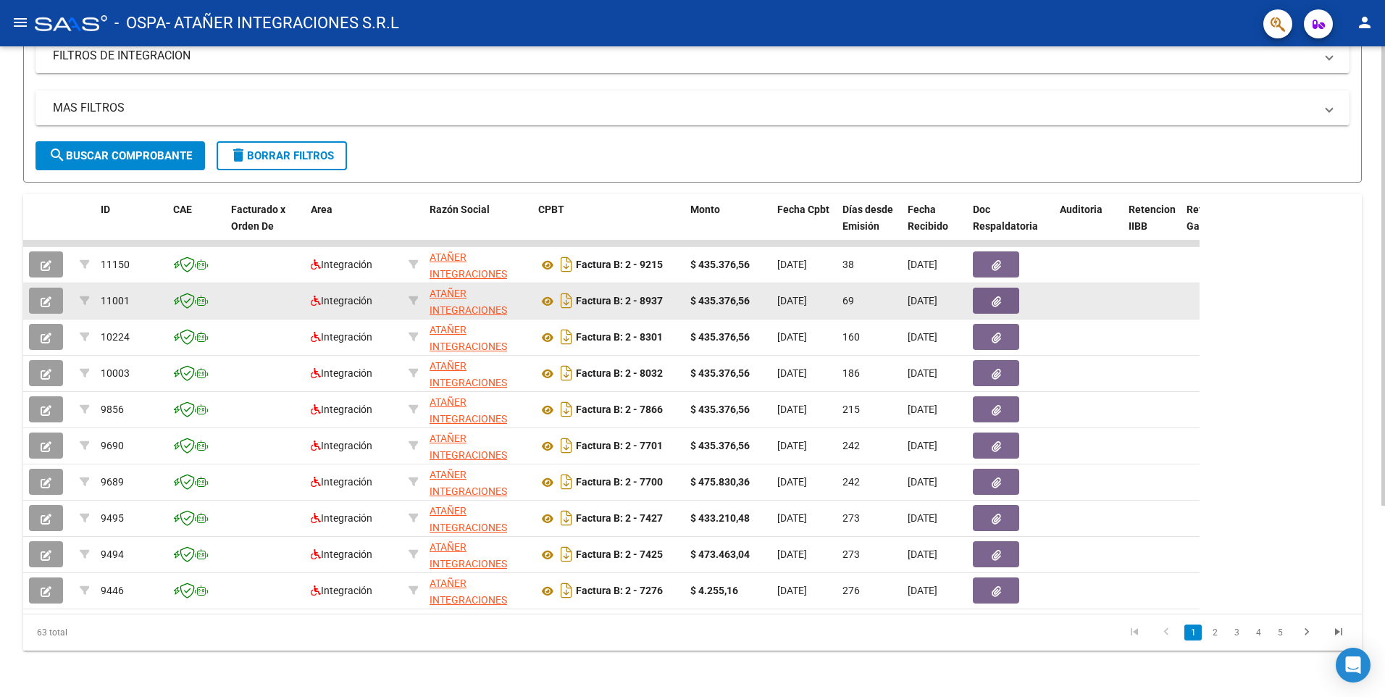
click at [807, 295] on span "[DATE]" at bounding box center [792, 301] width 30 height 12
click at [835, 301] on datatable-body-cell "[DATE]" at bounding box center [804, 300] width 65 height 35
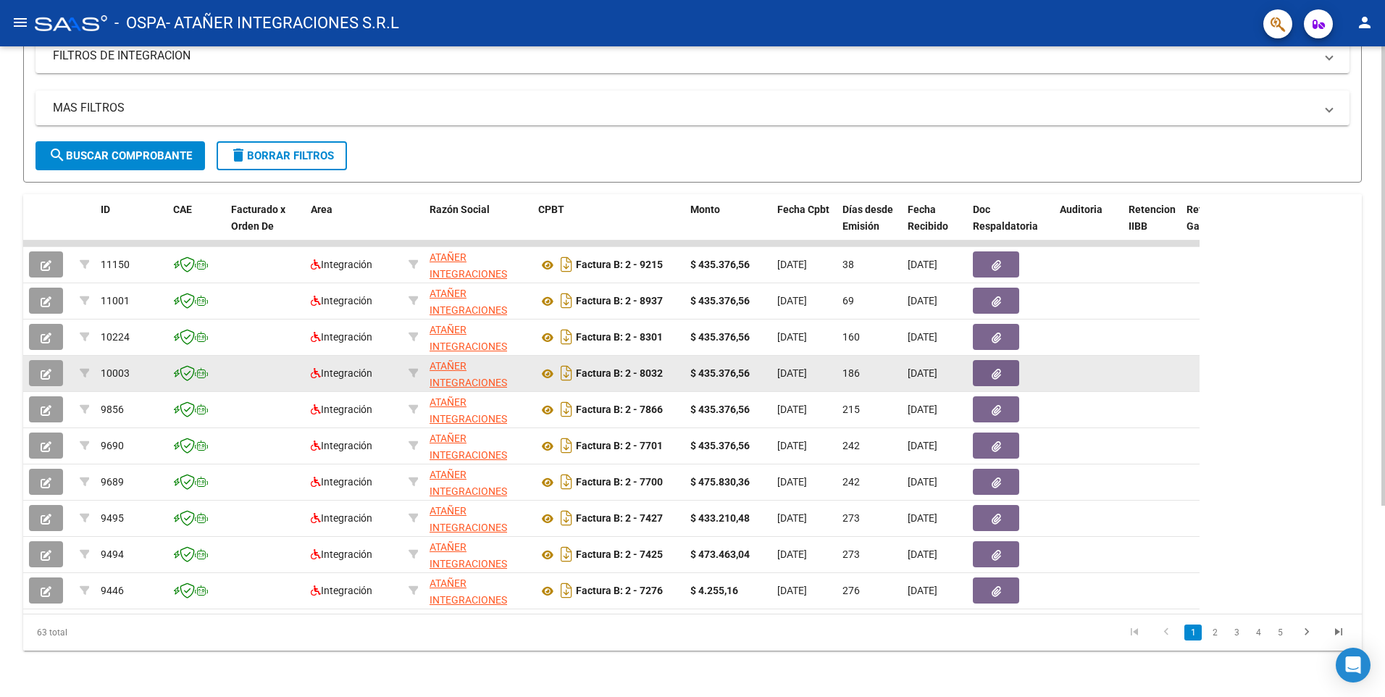
click at [381, 364] on datatable-scroller "11150 Integración ATAÑER INTEGRACIONES S.R.L 30716229978 Factura B: 2 - 9215 $ …" at bounding box center [611, 425] width 1176 height 369
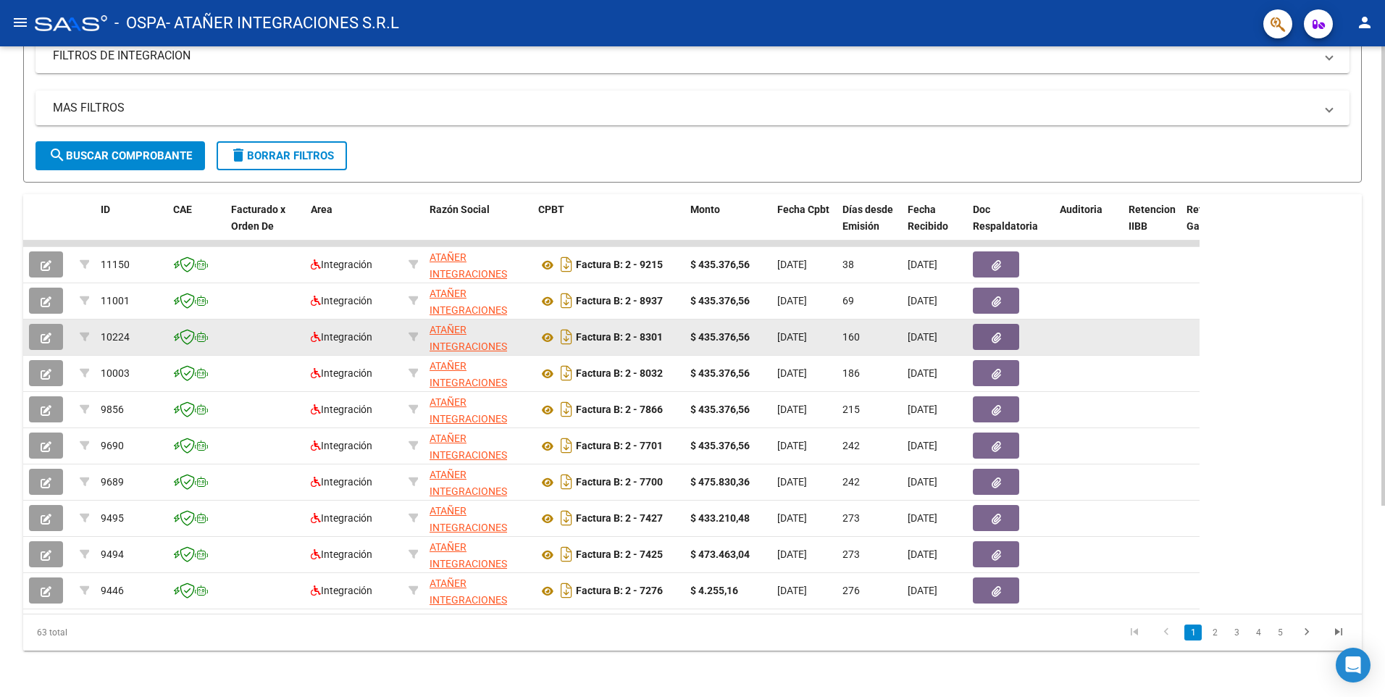
click at [1173, 335] on datatable-body-cell at bounding box center [1152, 336] width 58 height 35
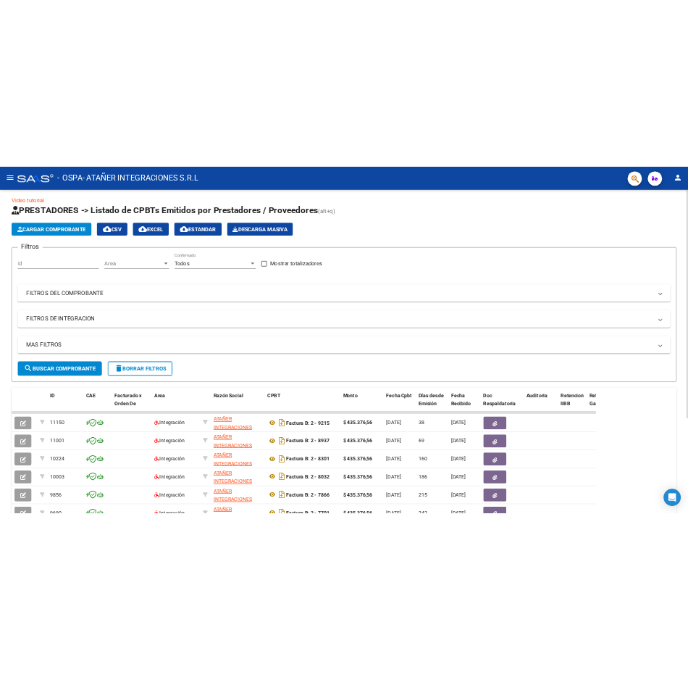
scroll to position [0, 0]
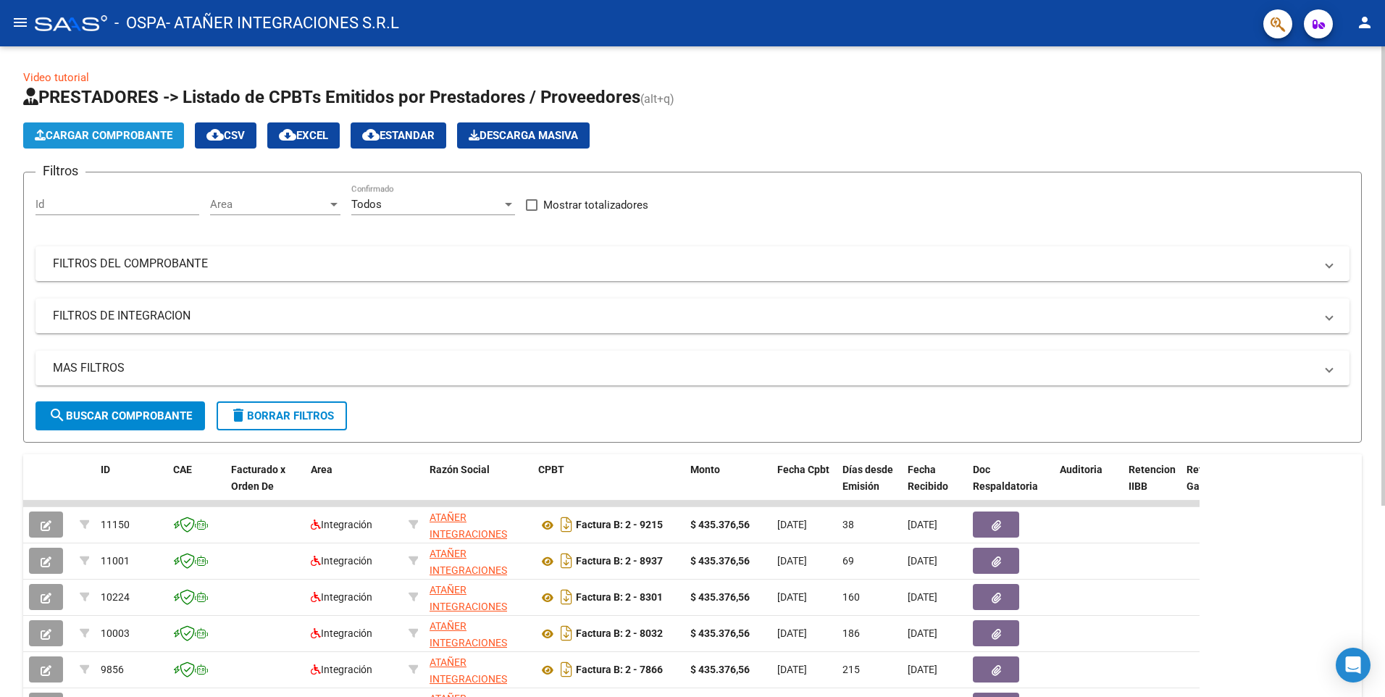
click at [104, 135] on span "Cargar Comprobante" at bounding box center [104, 135] width 138 height 13
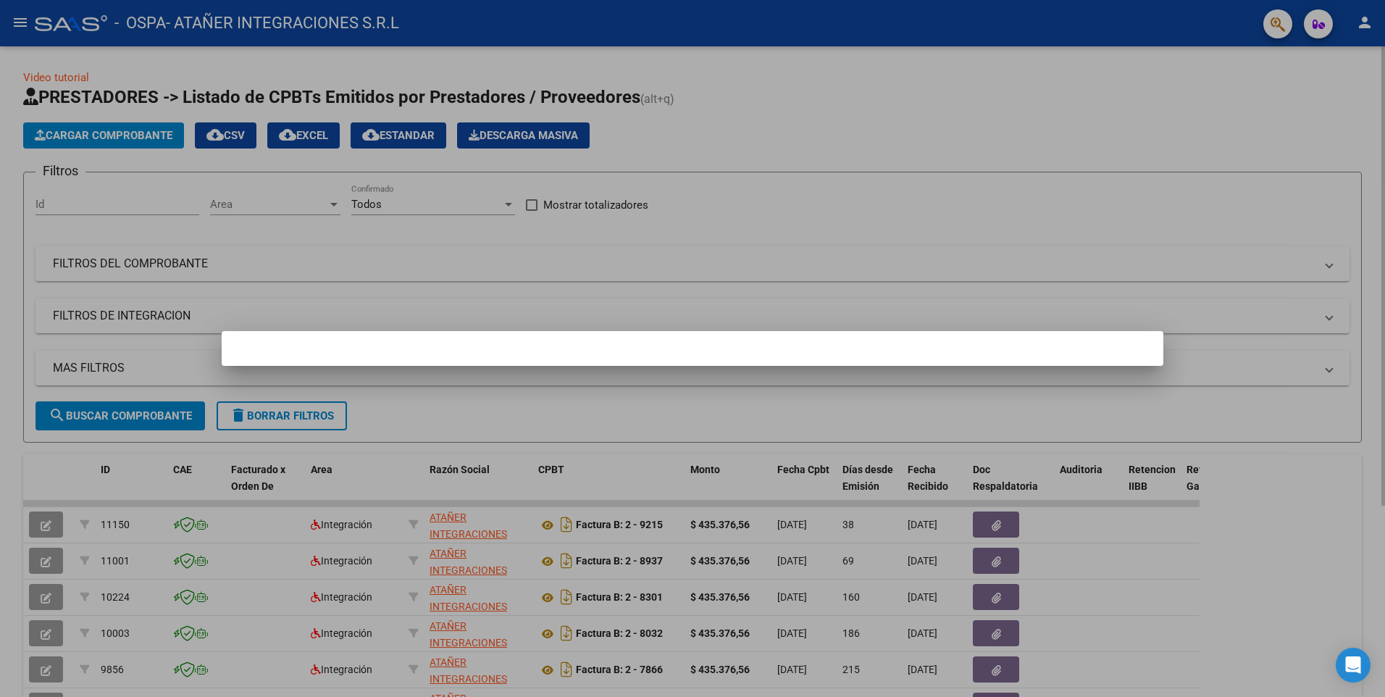
click at [104, 135] on div at bounding box center [692, 348] width 1385 height 697
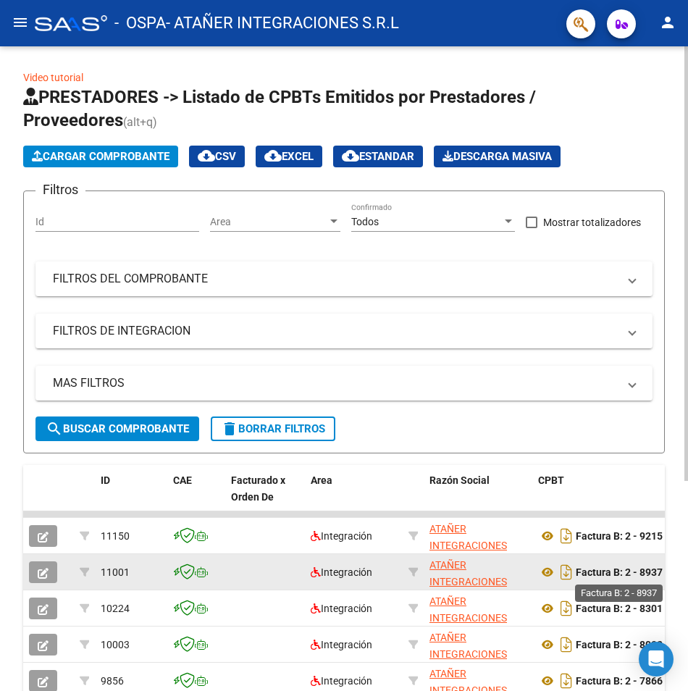
click at [618, 569] on strong "Factura B: 2 - 8937" at bounding box center [619, 572] width 87 height 12
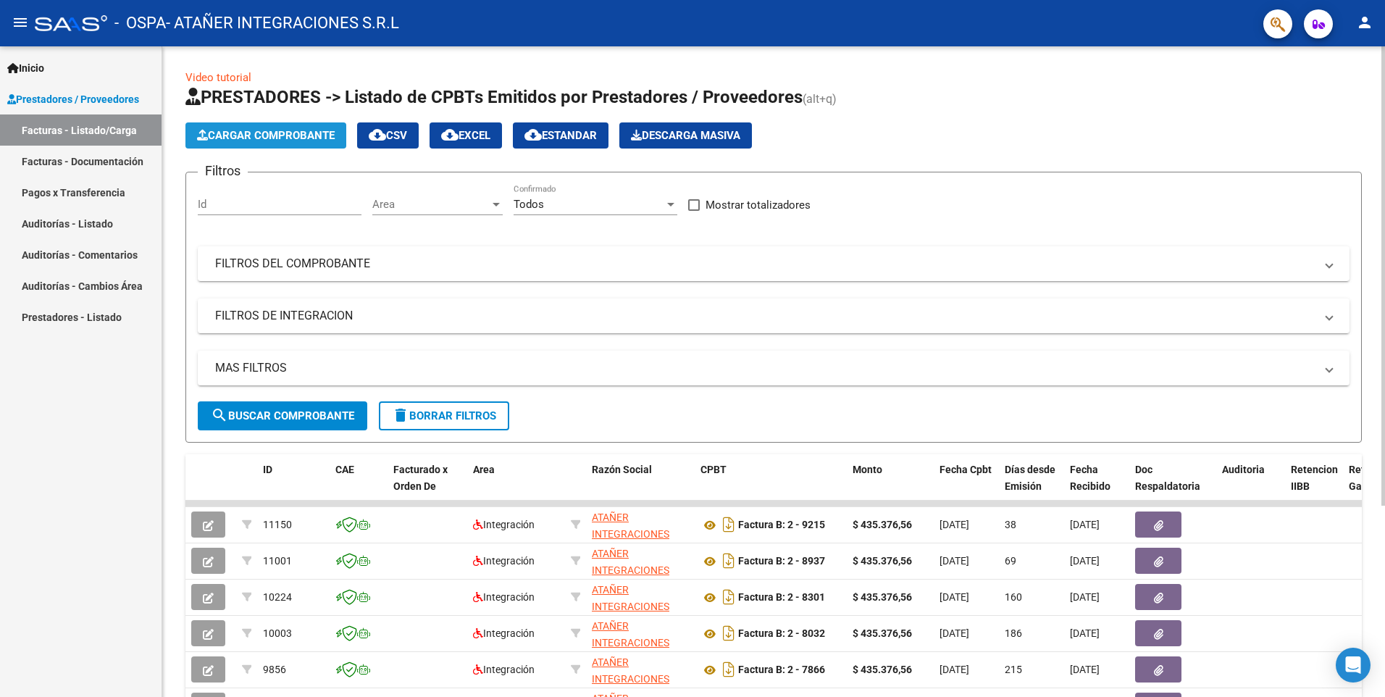
click at [276, 132] on span "Cargar Comprobante" at bounding box center [266, 135] width 138 height 13
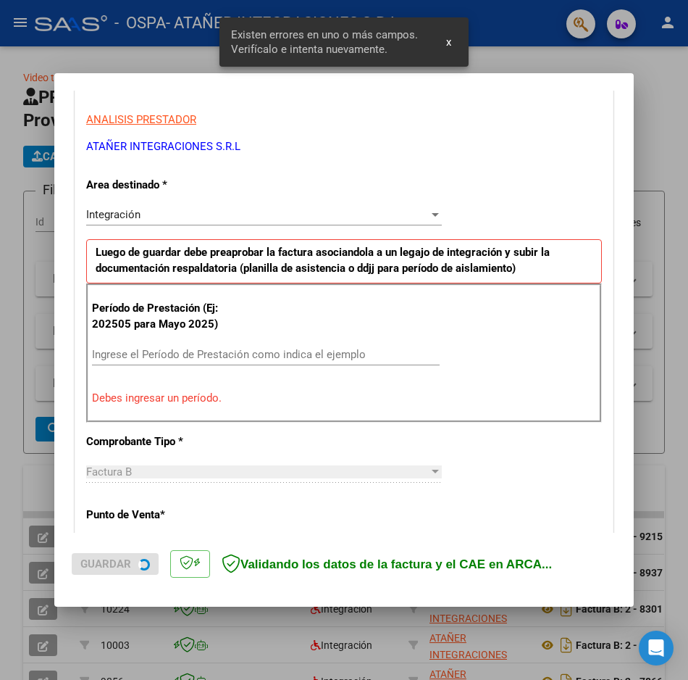
scroll to position [256, 0]
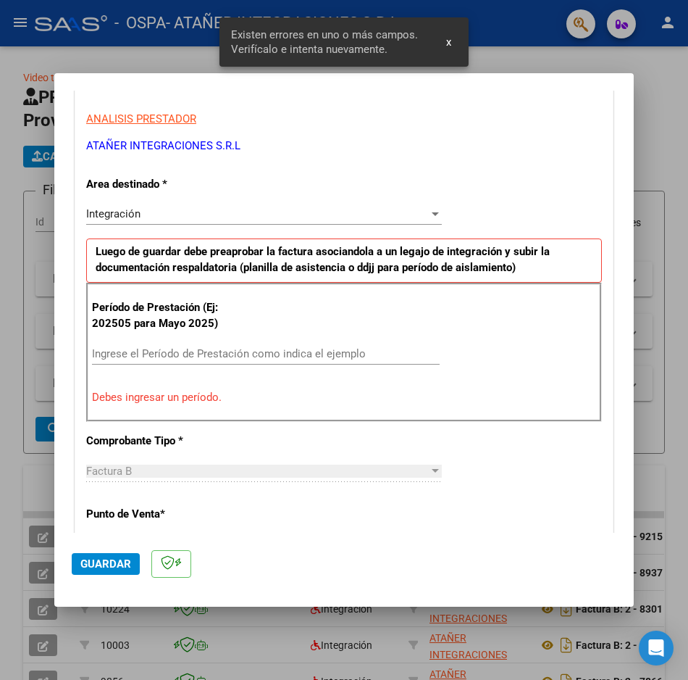
click at [202, 349] on input "Ingrese el Período de Prestación como indica el ejemplo" at bounding box center [266, 353] width 348 height 13
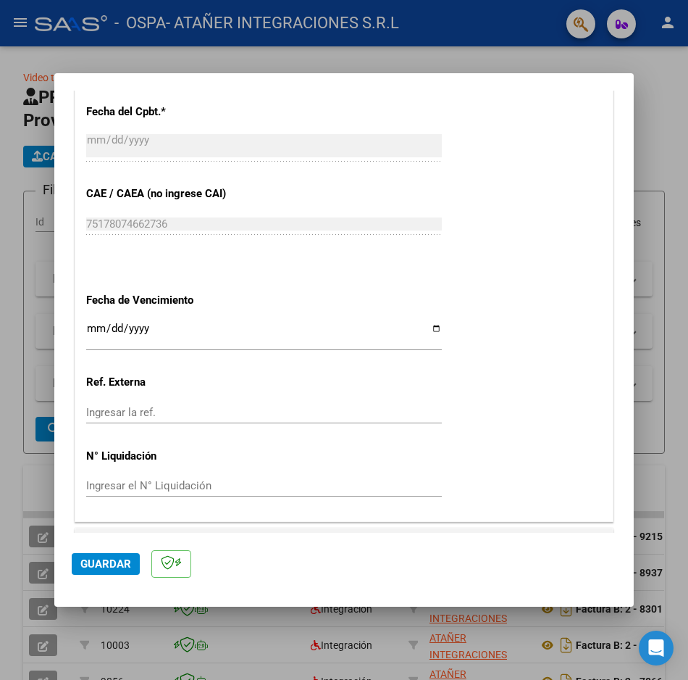
scroll to position [877, 0]
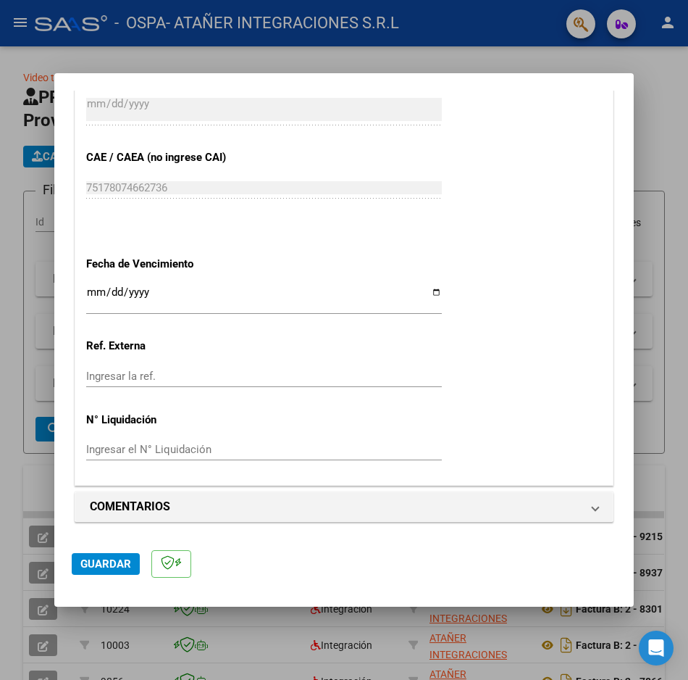
type input "202504"
click at [143, 302] on input "Ingresar la fecha" at bounding box center [264, 297] width 356 height 23
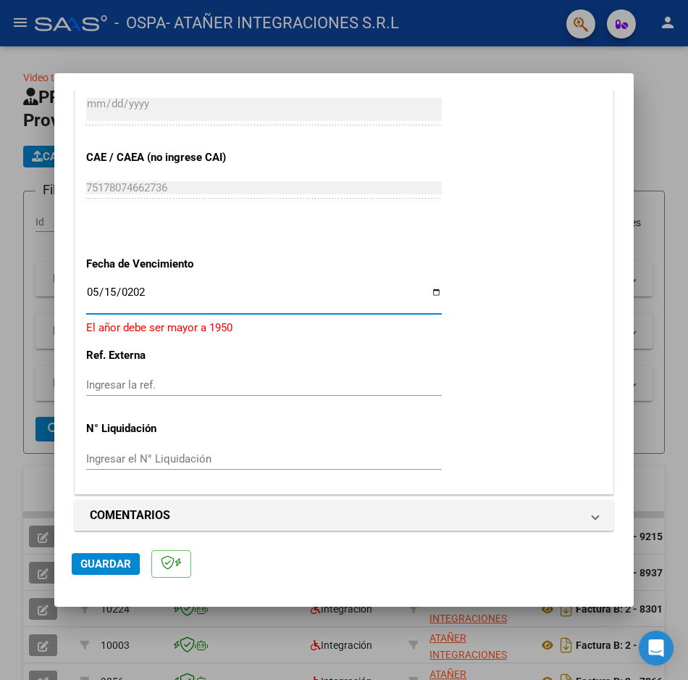
type input "[DATE]"
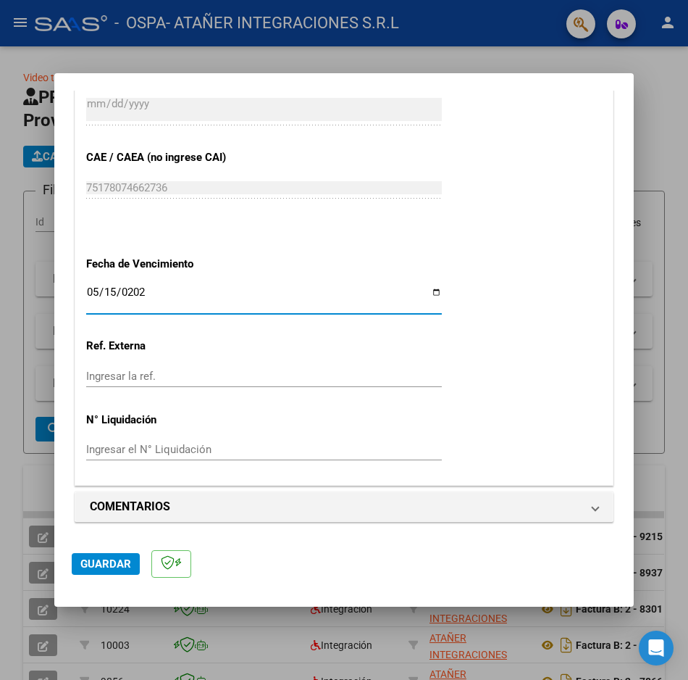
click at [122, 572] on button "Guardar" at bounding box center [106, 564] width 68 height 22
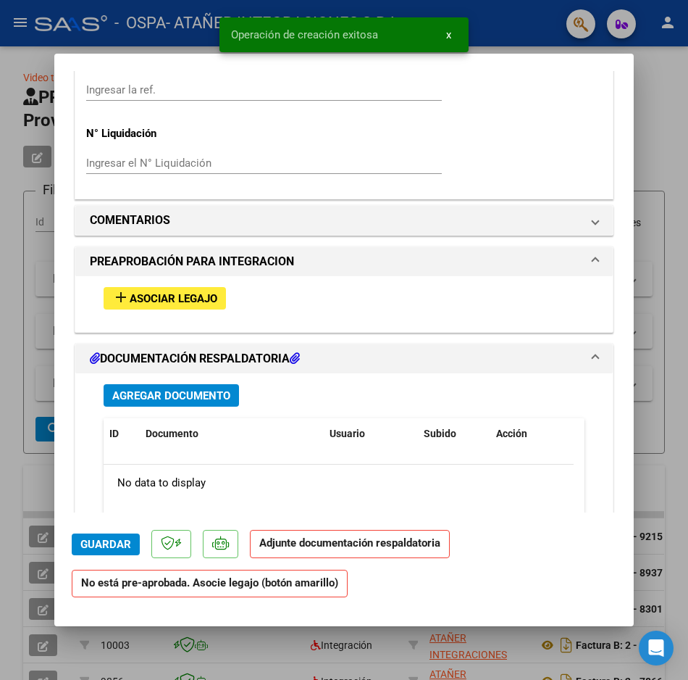
scroll to position [1232, 0]
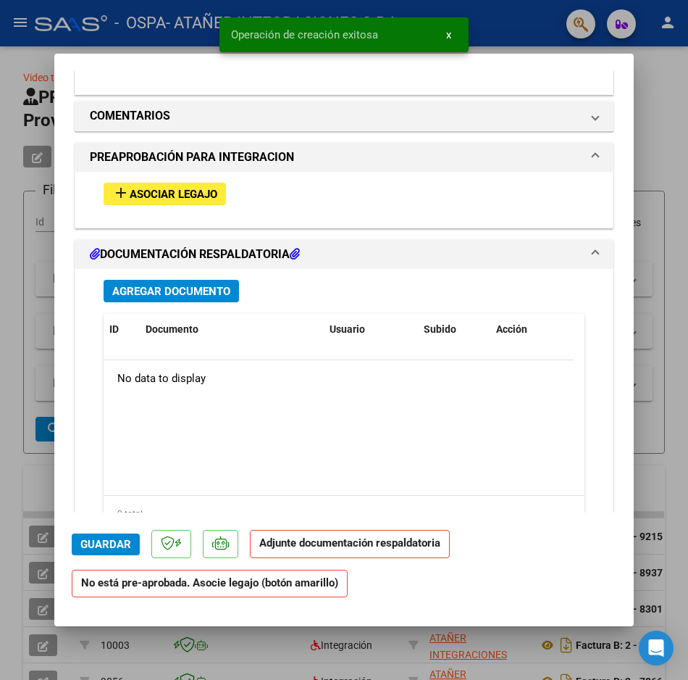
click at [192, 196] on span "Asociar Legajo" at bounding box center [174, 194] width 88 height 13
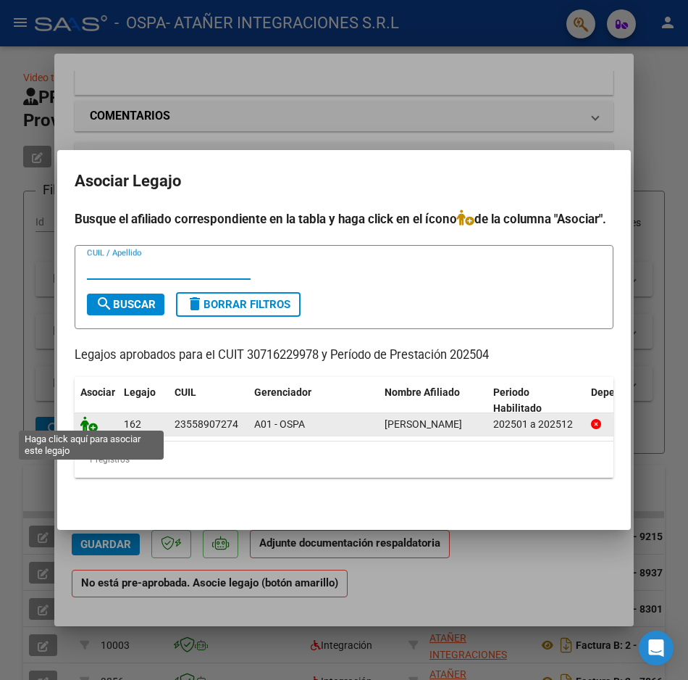
click at [88, 421] on icon at bounding box center [88, 424] width 17 height 16
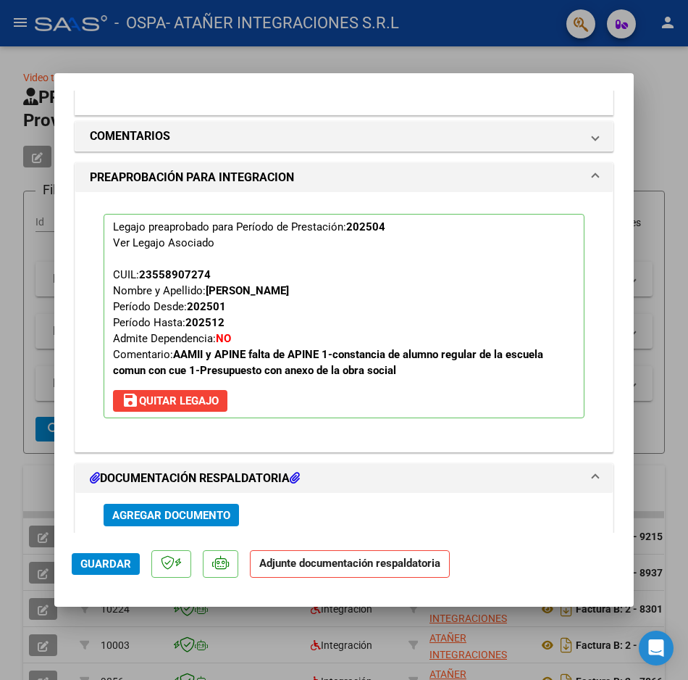
scroll to position [1559, 0]
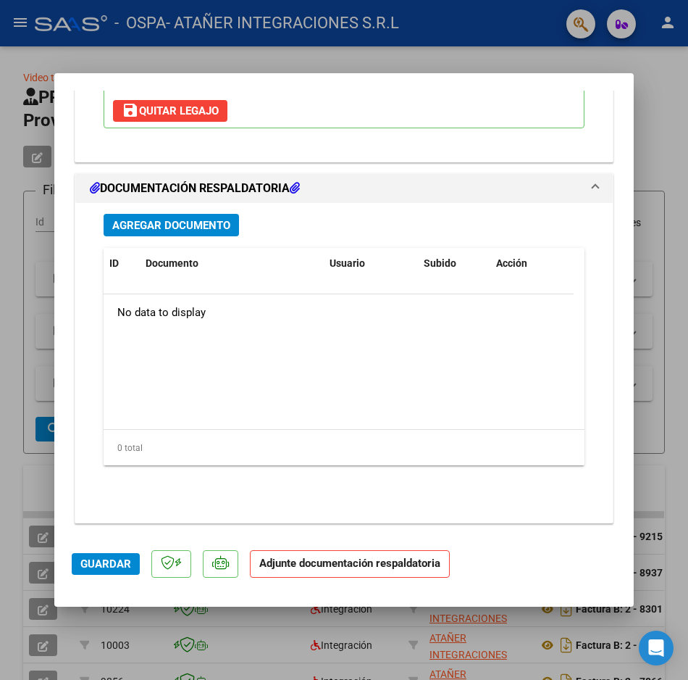
click at [185, 216] on button "Agregar Documento" at bounding box center [171, 225] width 135 height 22
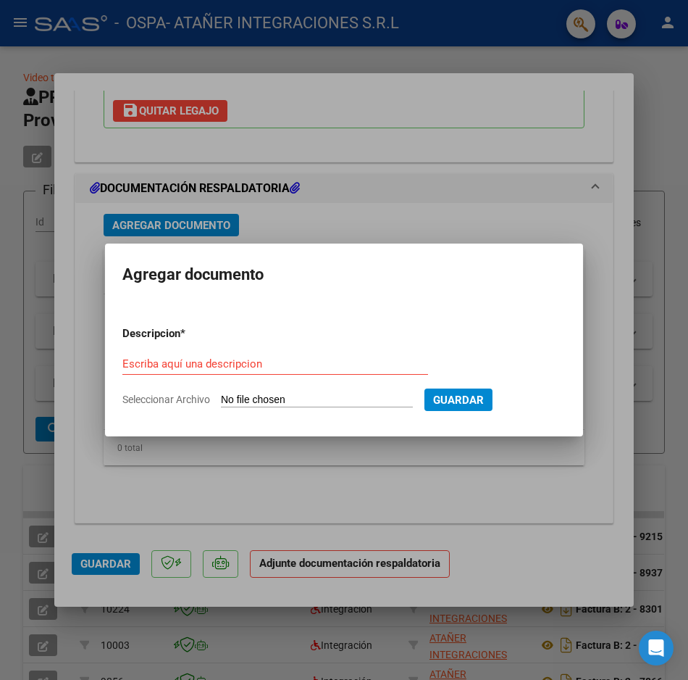
type input "C:\fakepath\Planilla de Asistencia- REHAB- [PERSON_NAME] - [DATE].pdf"
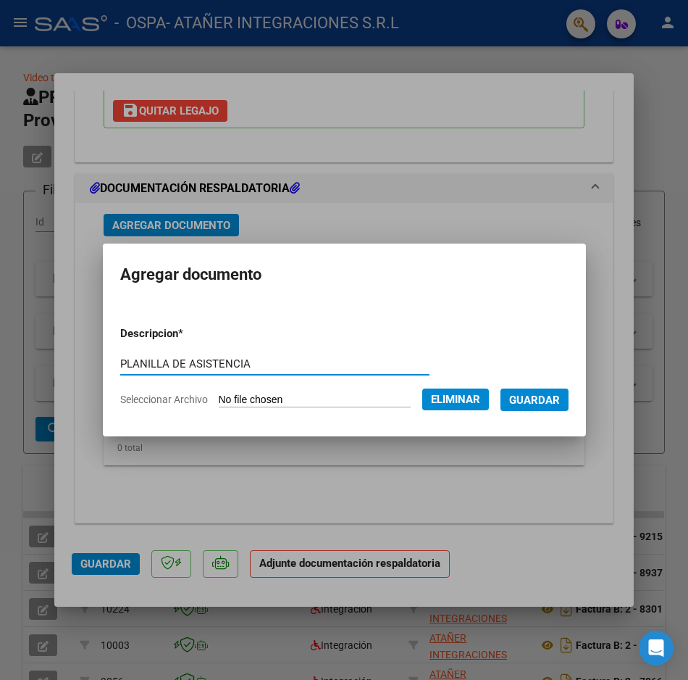
type input "PLANILLA DE ASISTENCIA"
click at [532, 398] on span "Guardar" at bounding box center [534, 399] width 51 height 13
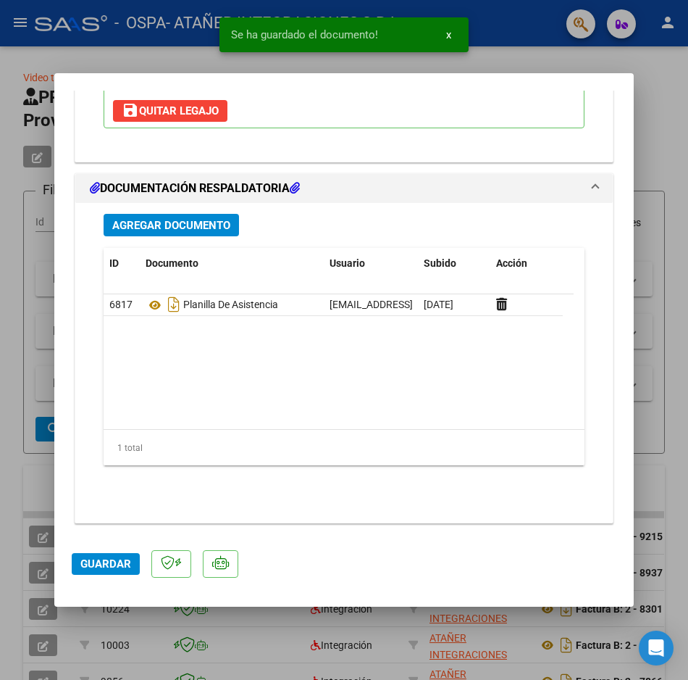
click at [95, 47] on div at bounding box center [344, 340] width 688 height 680
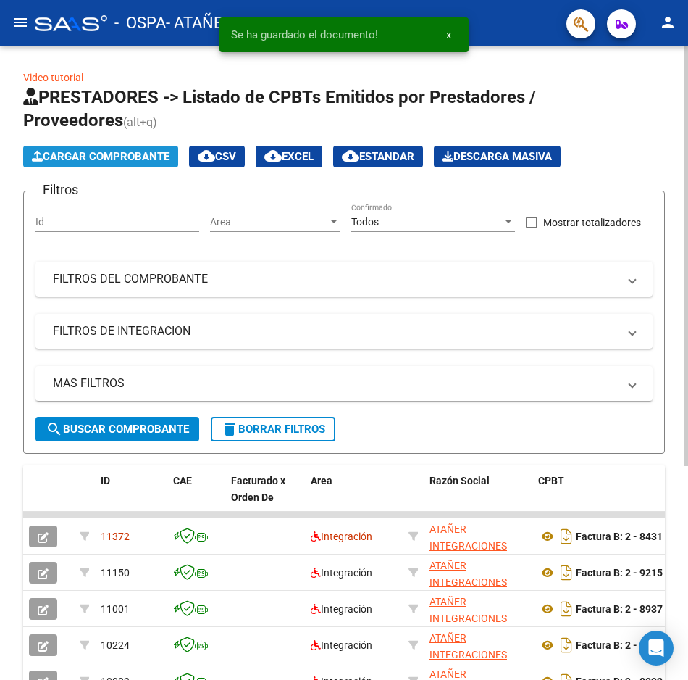
click at [125, 162] on span "Cargar Comprobante" at bounding box center [101, 156] width 138 height 13
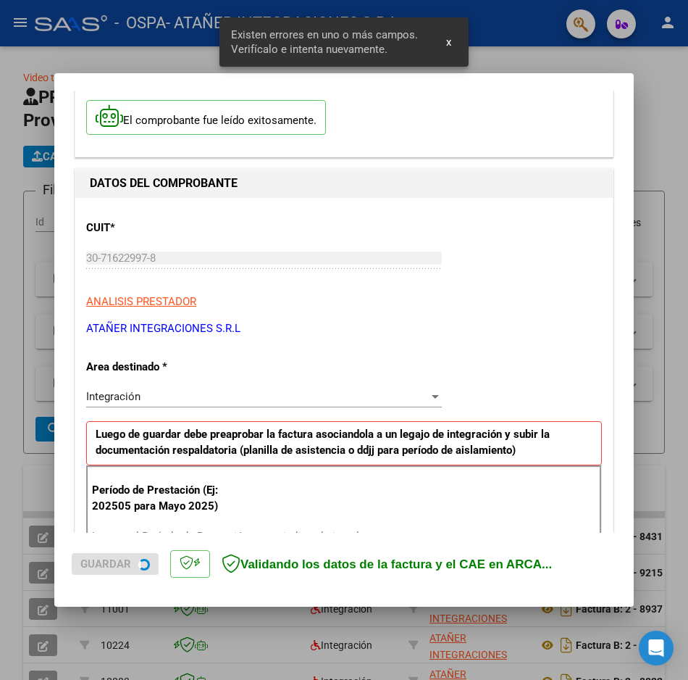
scroll to position [256, 0]
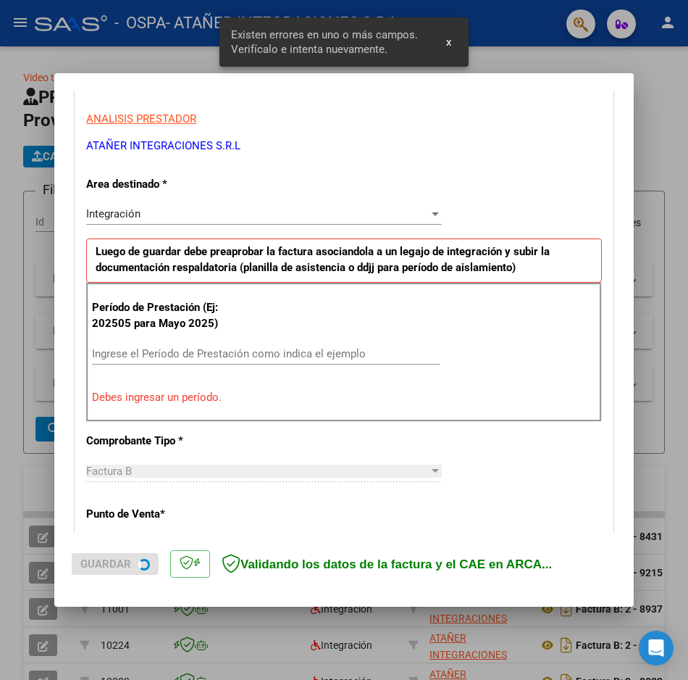
click at [188, 356] on input "Ingrese el Período de Prestación como indica el ejemplo" at bounding box center [266, 353] width 348 height 13
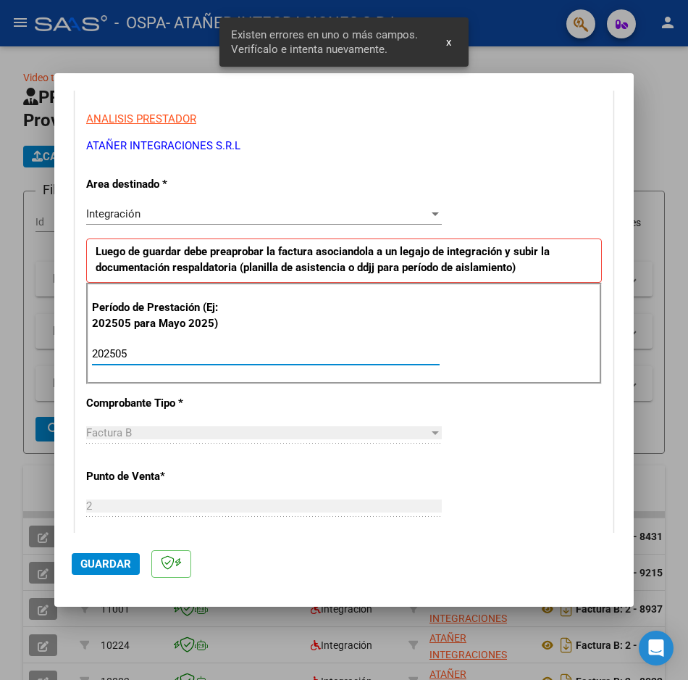
type input "202505"
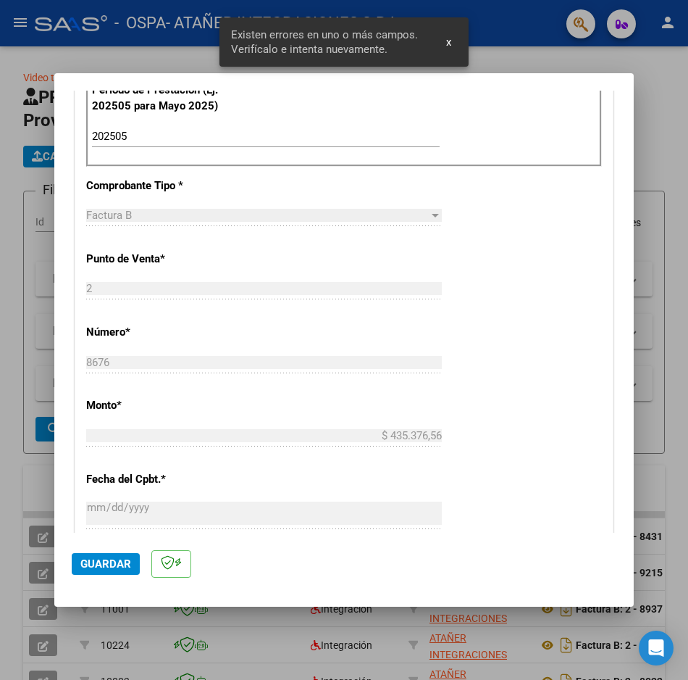
scroll to position [877, 0]
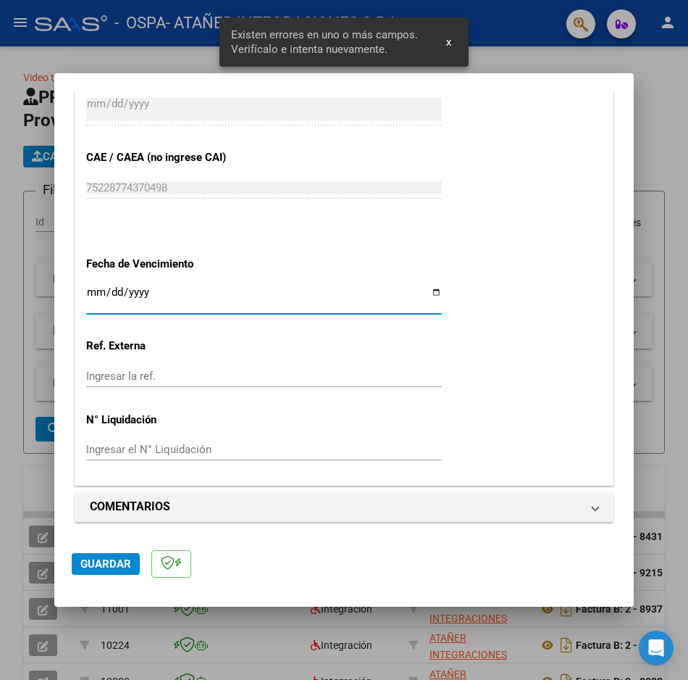
click at [99, 295] on input "Ingresar la fecha" at bounding box center [264, 297] width 356 height 23
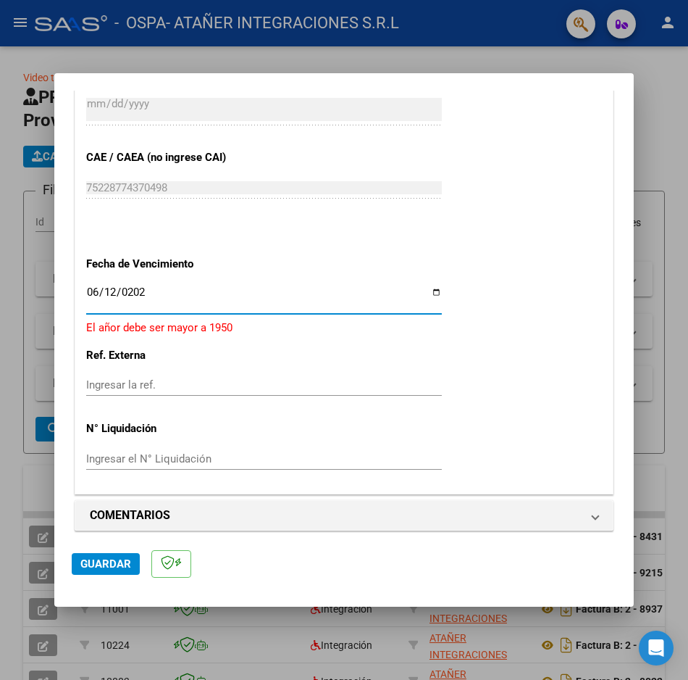
type input "[DATE]"
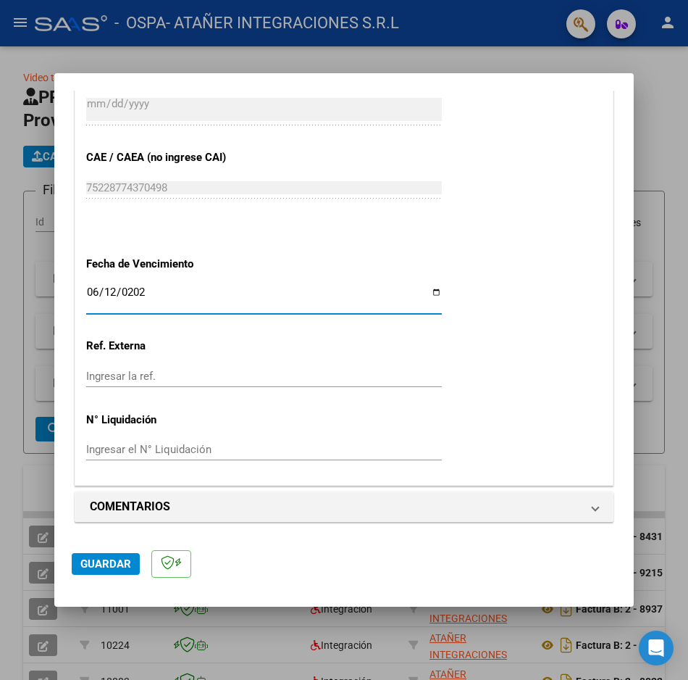
click at [96, 570] on button "Guardar" at bounding box center [106, 564] width 68 height 22
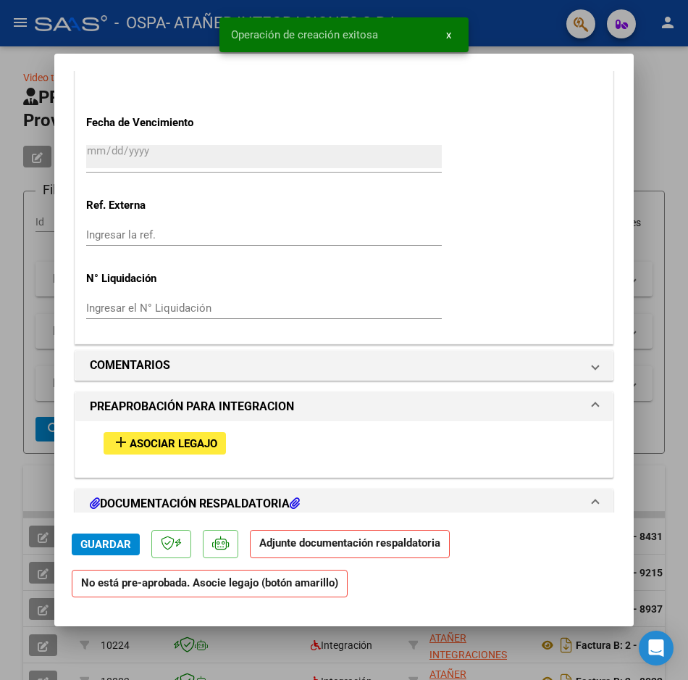
scroll to position [1159, 0]
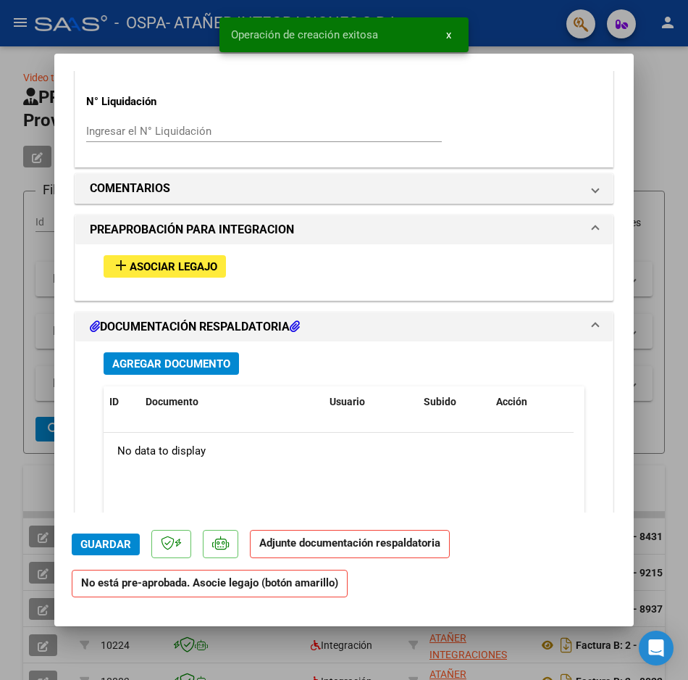
click at [156, 266] on span "Asociar Legajo" at bounding box center [174, 266] width 88 height 13
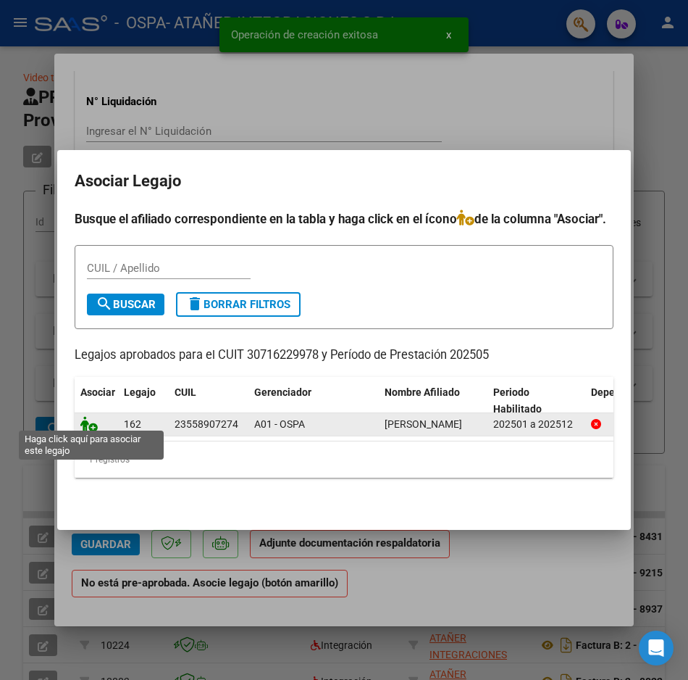
click at [94, 416] on icon at bounding box center [88, 424] width 17 height 16
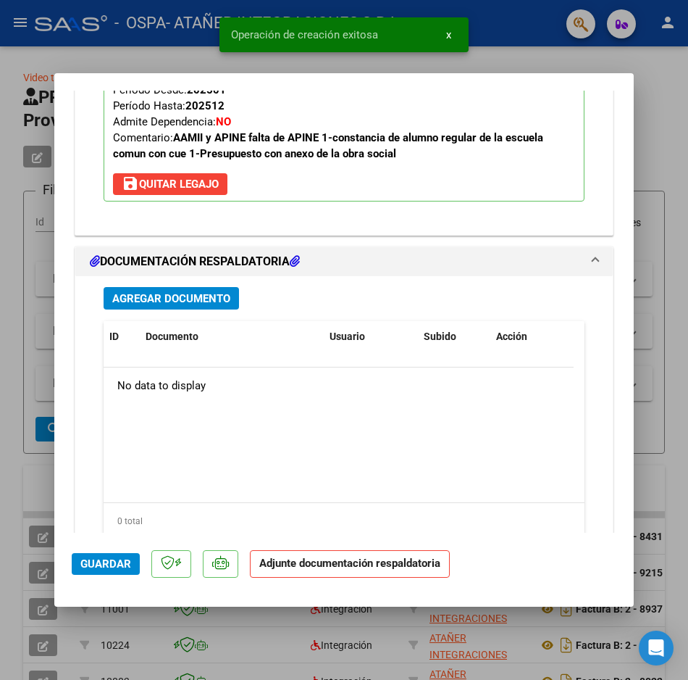
scroll to position [1486, 0]
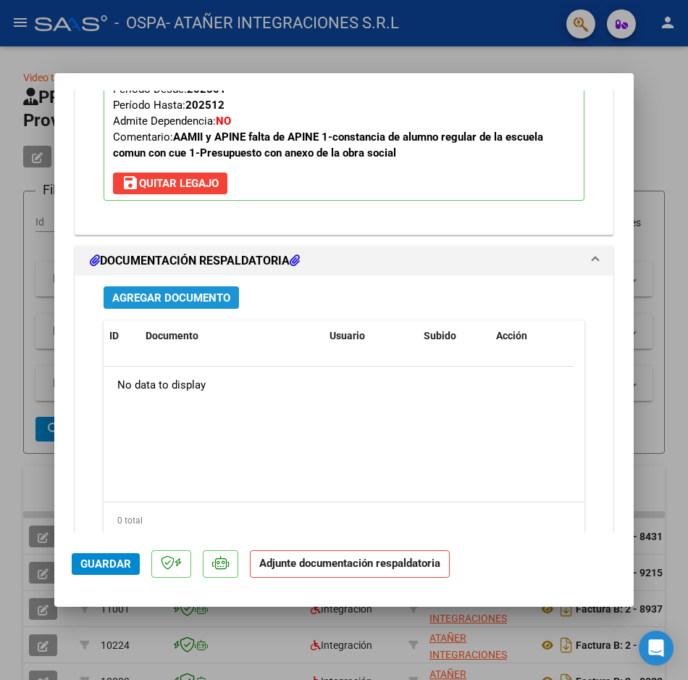
click at [228, 286] on button "Agregar Documento" at bounding box center [171, 297] width 135 height 22
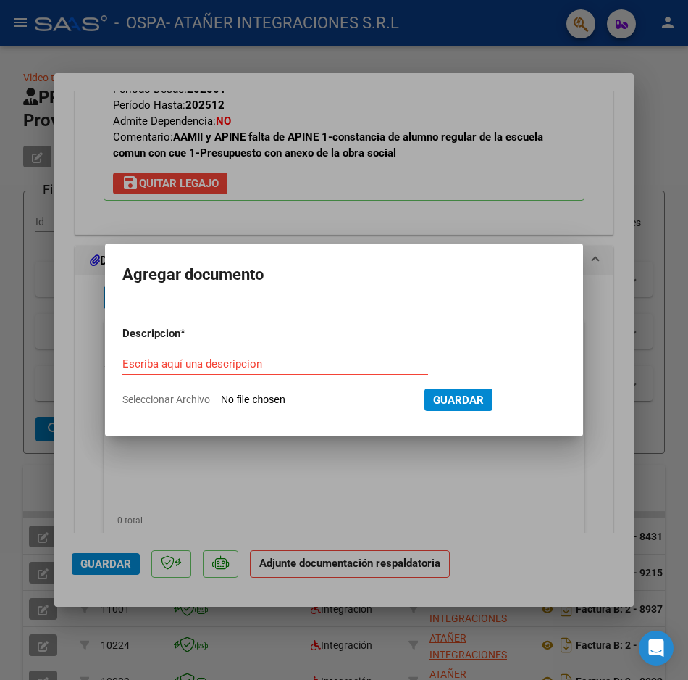
type input "C:\fakepath\[PERSON_NAME] Psicología [DATE].pdf"
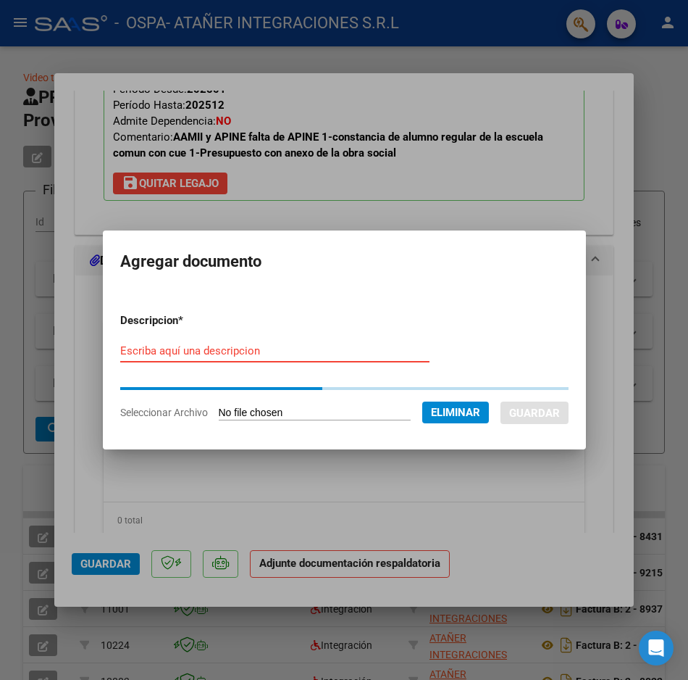
click at [247, 347] on input "Escriba aquí una descripcion" at bounding box center [274, 350] width 309 height 13
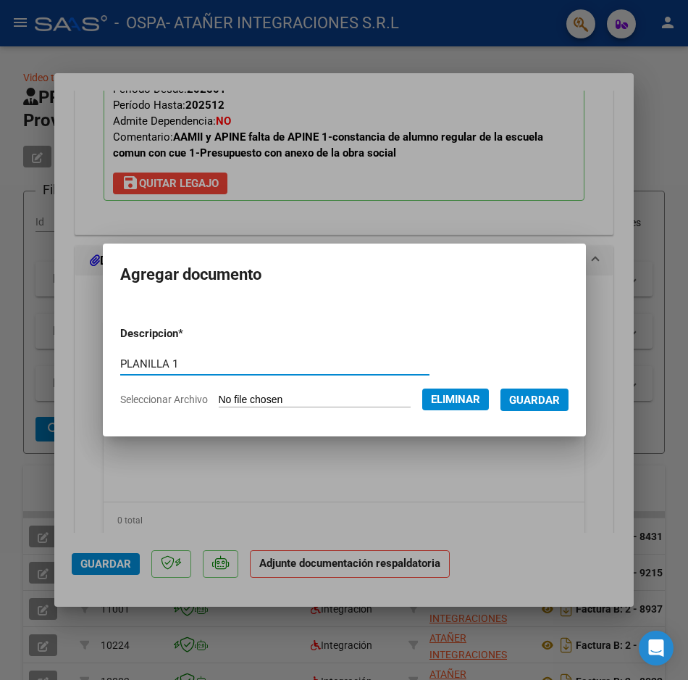
type input "PLANILLA 1"
click at [516, 389] on button "Guardar" at bounding box center [535, 399] width 68 height 22
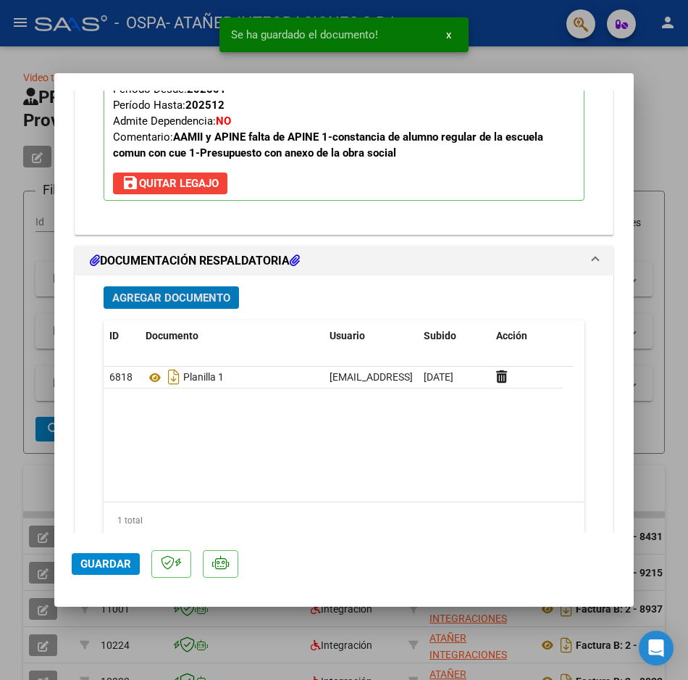
click at [188, 291] on span "Agregar Documento" at bounding box center [171, 297] width 118 height 13
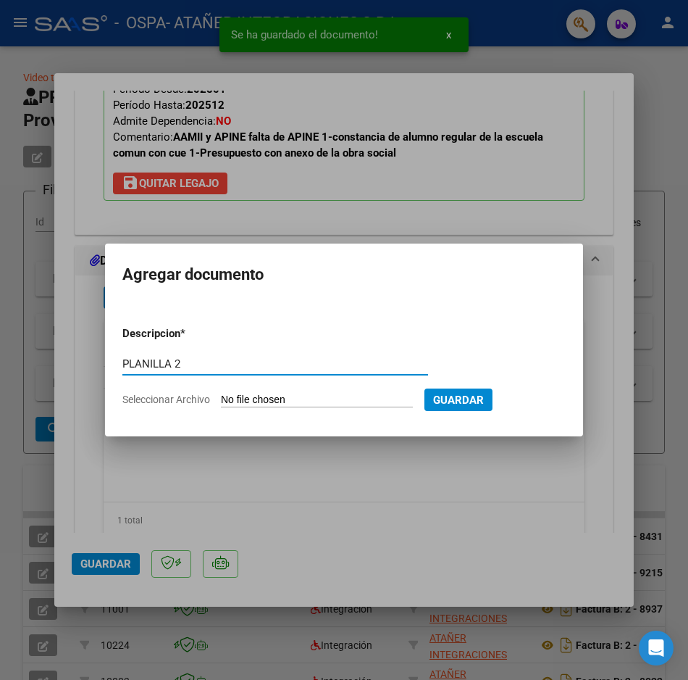
type input "PLANILLA 2"
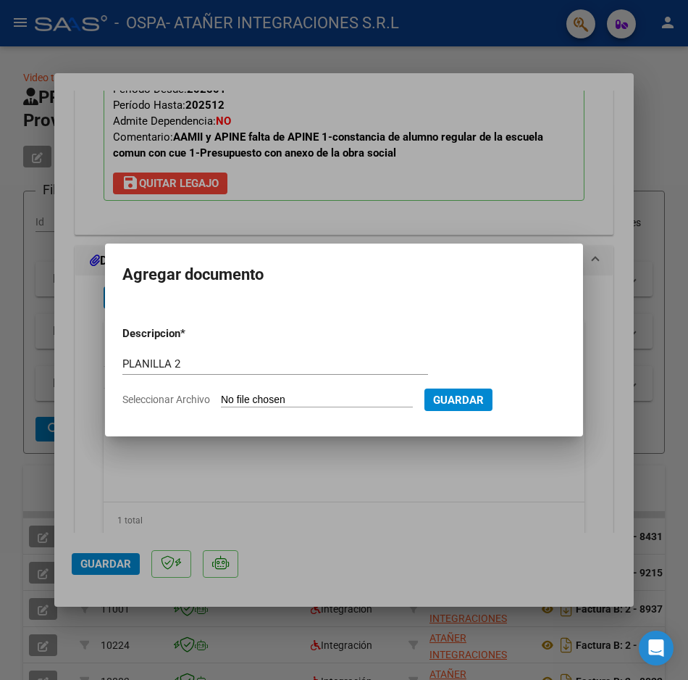
type input "C:\fakepath\[PERSON_NAME] [DATE].pdf"
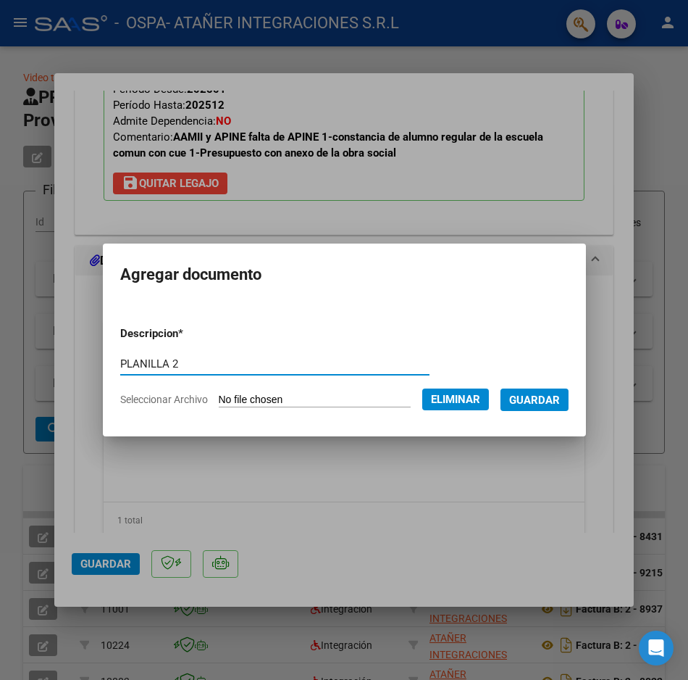
click at [543, 409] on button "Guardar" at bounding box center [535, 399] width 68 height 22
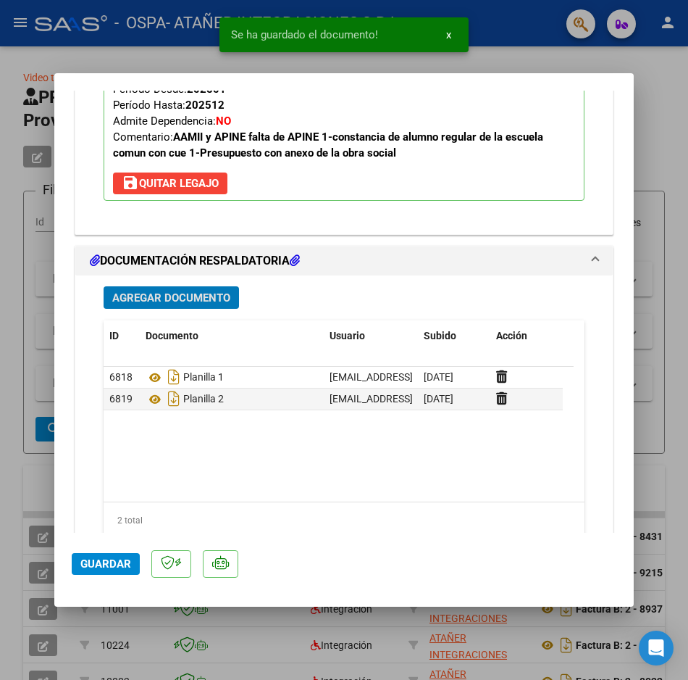
click at [116, 561] on span "Guardar" at bounding box center [105, 563] width 51 height 13
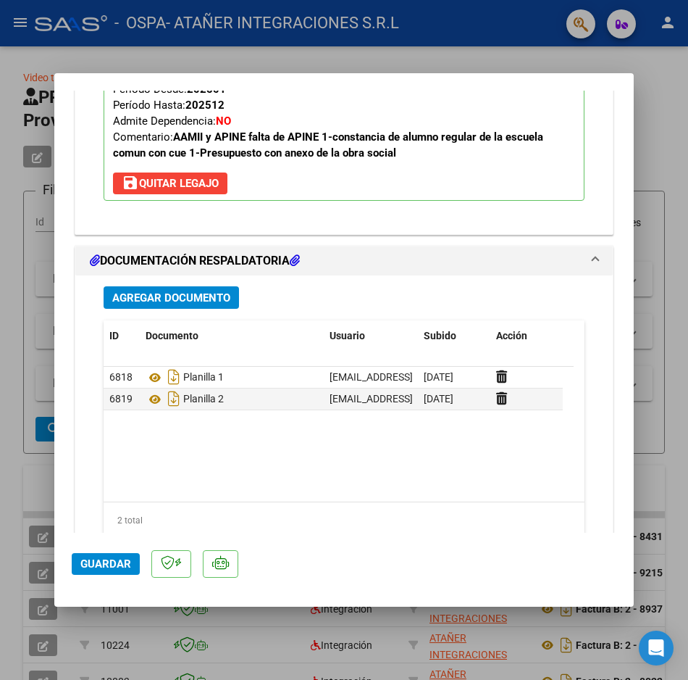
click at [640, 328] on div at bounding box center [344, 340] width 688 height 680
type input "$ 0,00"
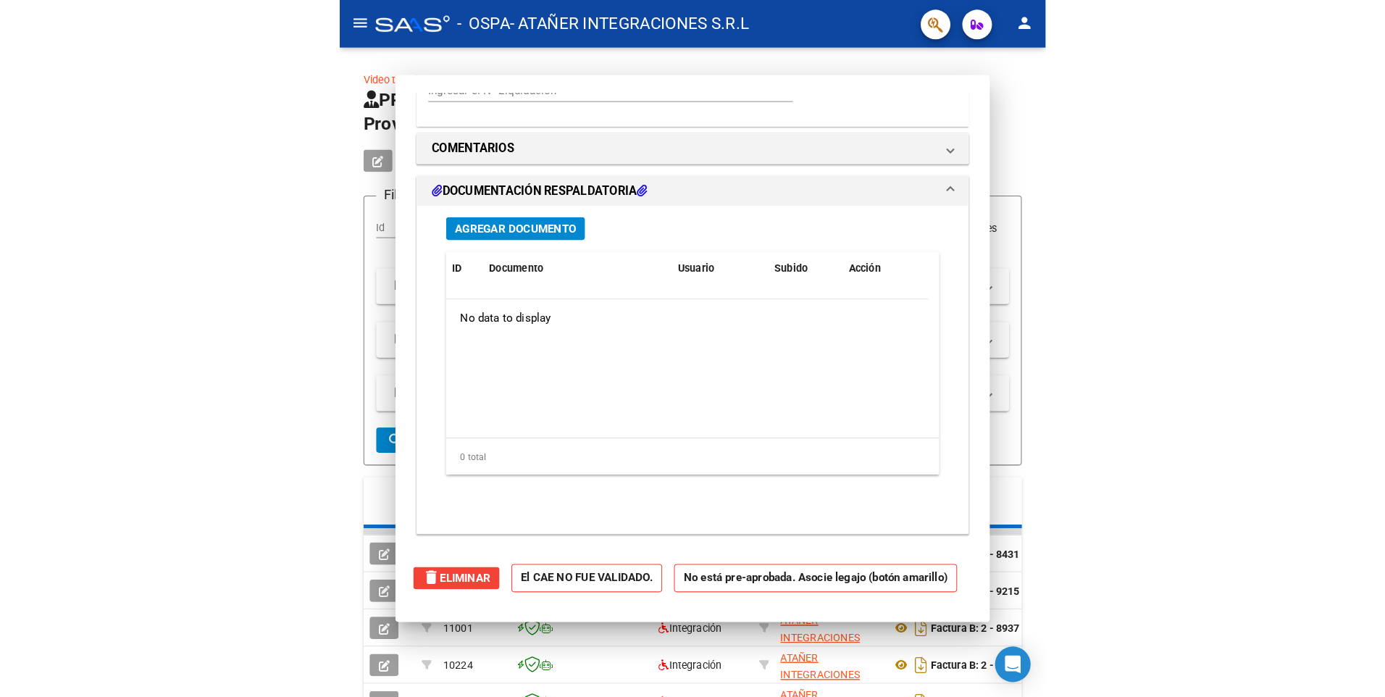
scroll to position [0, 0]
